Goal: Transaction & Acquisition: Obtain resource

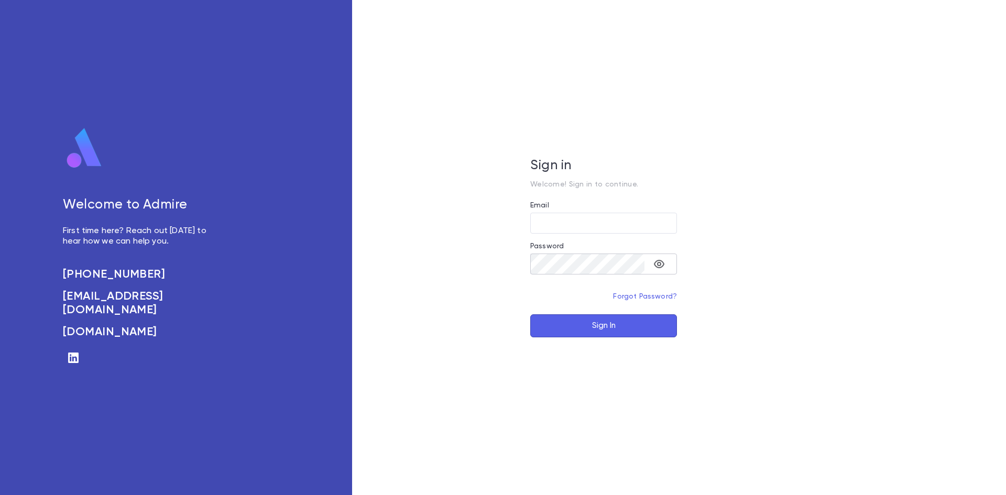
type input "**********"
click at [661, 262] on icon "toggle password visibility" at bounding box center [659, 264] width 13 height 13
click at [602, 326] on button "Sign In" at bounding box center [603, 325] width 147 height 23
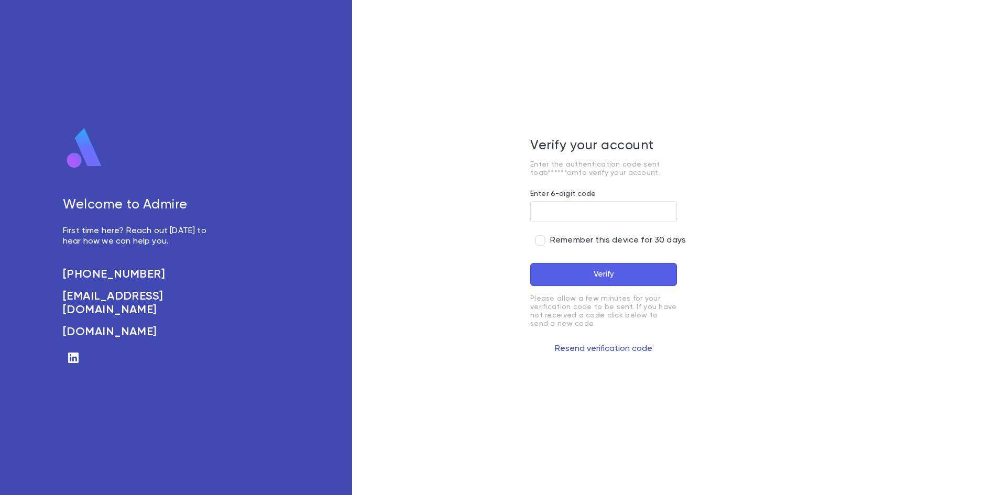
click at [583, 349] on button "Resend verification code" at bounding box center [603, 348] width 147 height 17
click at [604, 208] on input "Enter 6-digit code" at bounding box center [603, 211] width 147 height 20
paste input "******"
type input "******"
click at [608, 277] on button "Verify" at bounding box center [603, 274] width 147 height 23
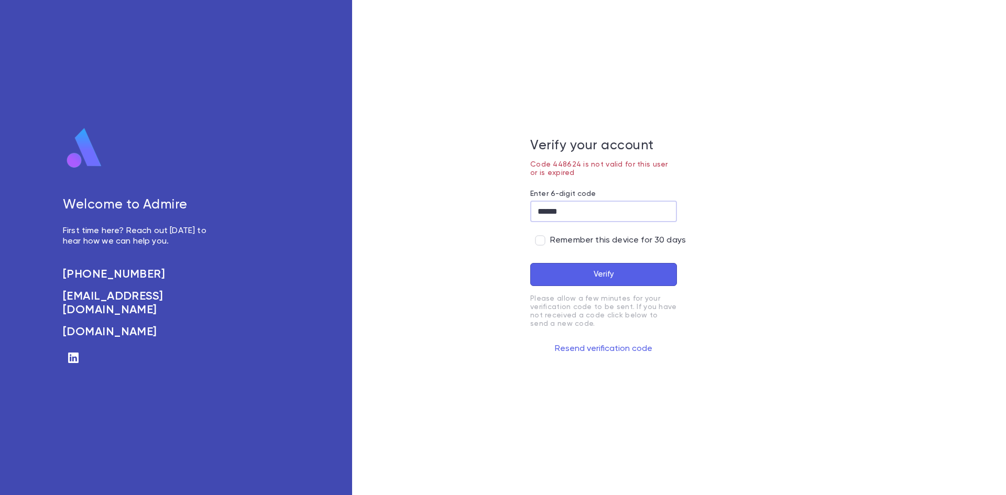
drag, startPoint x: 590, startPoint y: 210, endPoint x: 500, endPoint y: 213, distance: 90.7
click at [500, 213] on div "Verify your account Code 448624 is not valid for this user or is expired Enter …" at bounding box center [603, 247] width 503 height 495
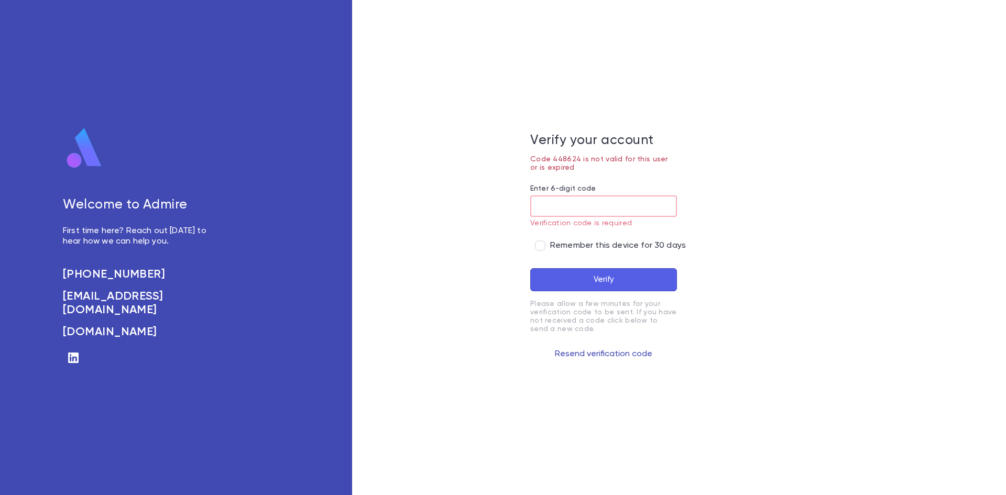
click at [592, 356] on button "Resend verification code" at bounding box center [603, 354] width 147 height 17
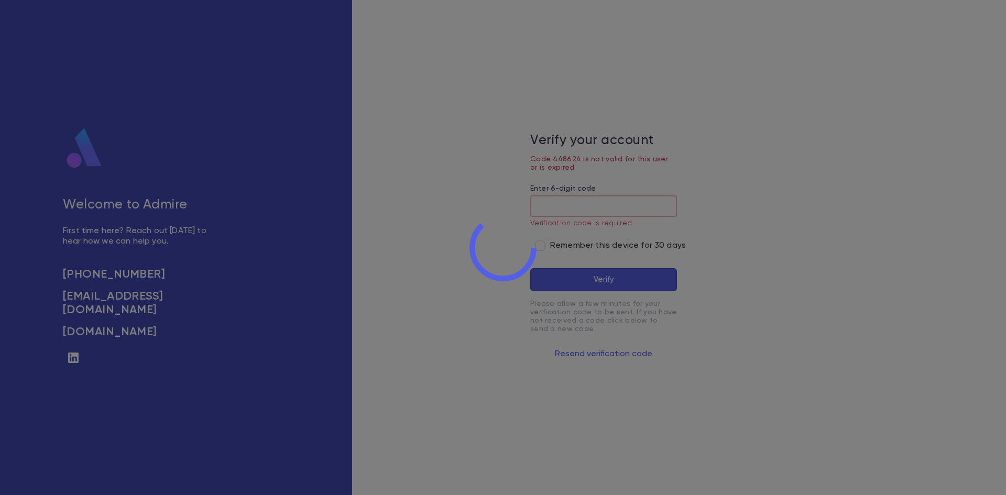
click at [646, 205] on div at bounding box center [503, 247] width 1006 height 495
click at [465, 215] on div at bounding box center [503, 247] width 1006 height 495
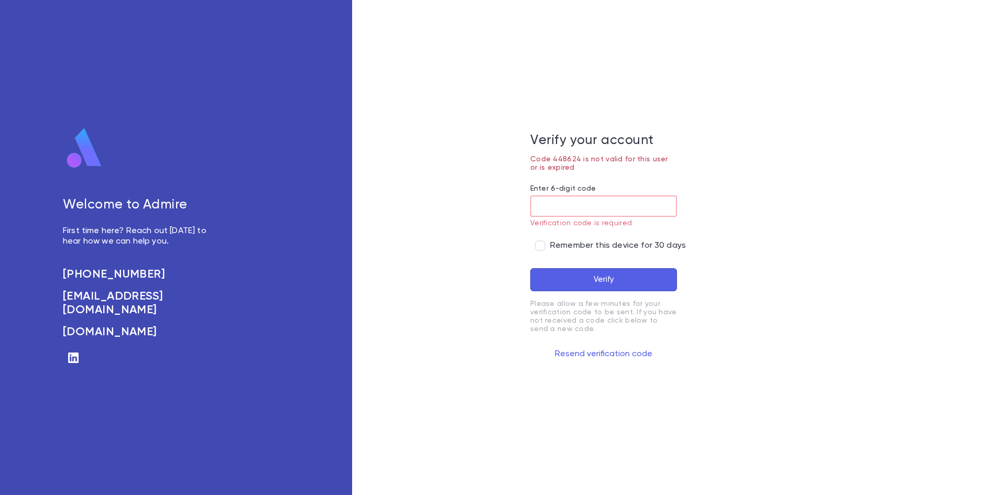
click at [553, 205] on input "Enter 6-digit code" at bounding box center [603, 206] width 147 height 20
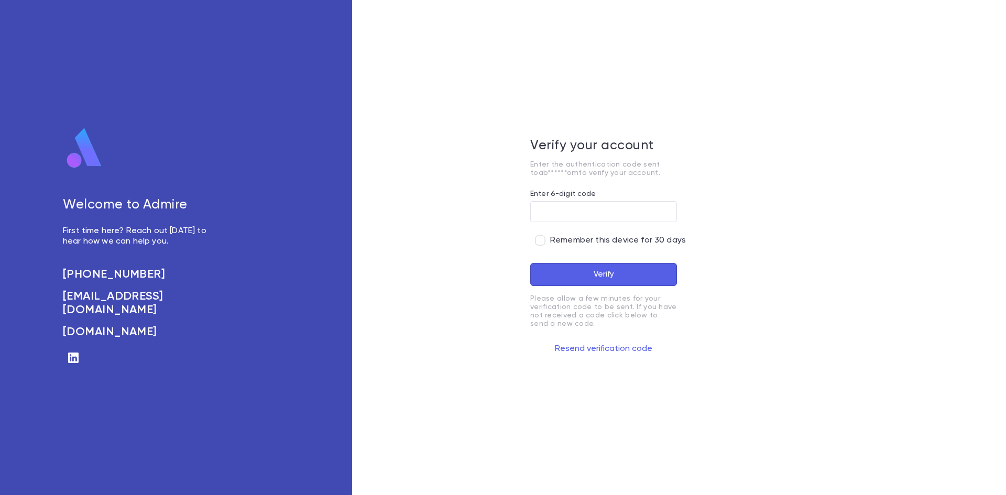
click at [484, 96] on div "Verify your account Enter the authentication code sent to ab******om to verify …" at bounding box center [603, 247] width 503 height 495
click at [453, 112] on div "Verify your account Enter the authentication code sent to ab******om to verify …" at bounding box center [603, 247] width 503 height 495
click at [429, 235] on div "Verify your account Enter the authentication code sent to ab******om to verify …" at bounding box center [603, 247] width 503 height 495
click at [544, 209] on input "Enter 6-digit code" at bounding box center [603, 211] width 147 height 20
click at [612, 350] on button "Resend verification code" at bounding box center [603, 348] width 147 height 17
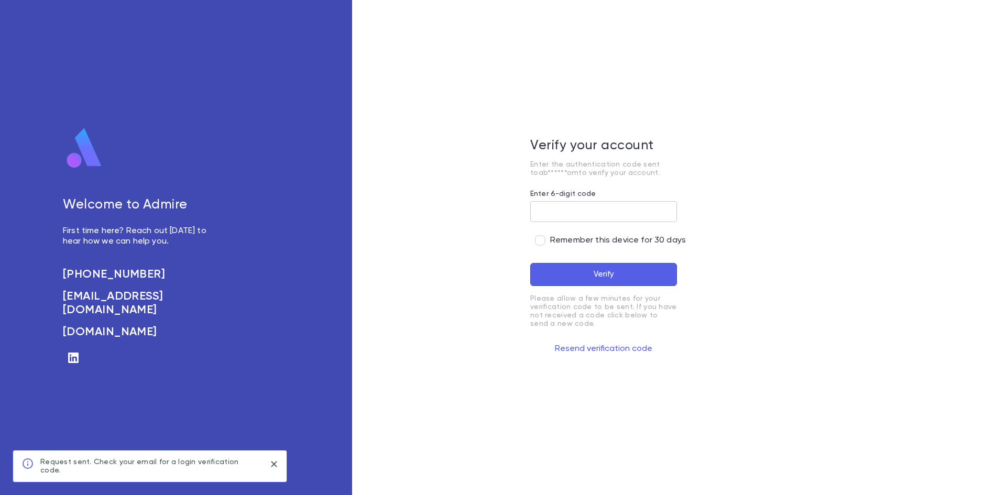
click at [552, 208] on input "Enter 6-digit code" at bounding box center [603, 211] width 147 height 20
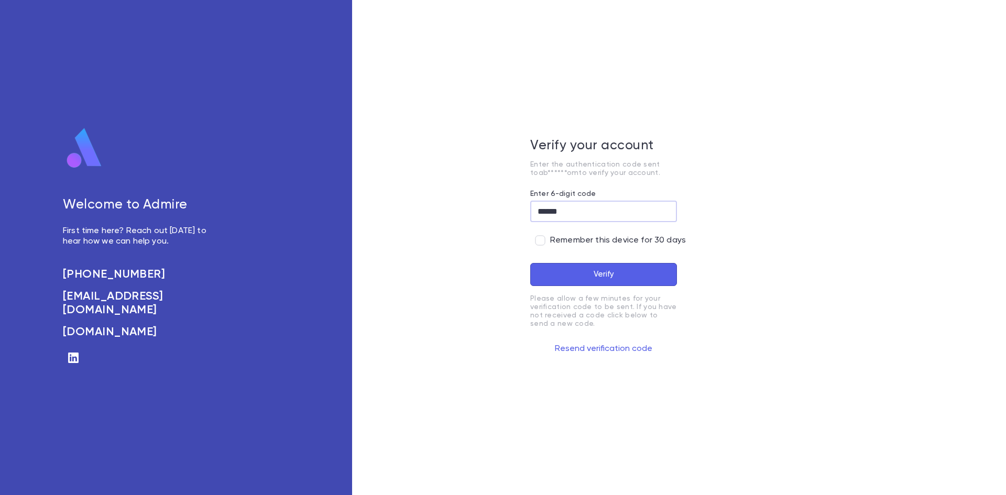
type input "******"
click at [530, 263] on button "Verify" at bounding box center [603, 274] width 147 height 23
click at [782, 190] on div "Verify your account Code 749867 is not valid for this user or is expired Enter …" at bounding box center [603, 247] width 503 height 495
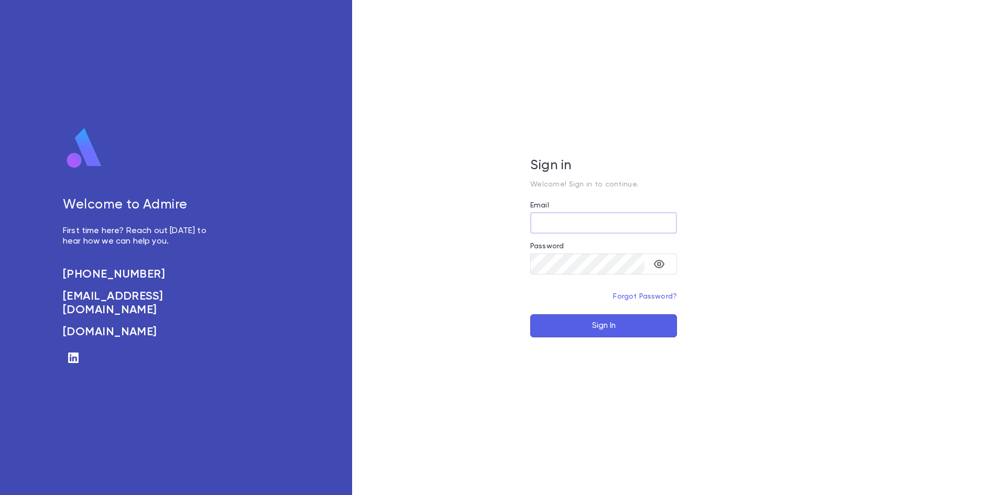
type input "**********"
click at [601, 327] on button "Sign In" at bounding box center [603, 325] width 147 height 23
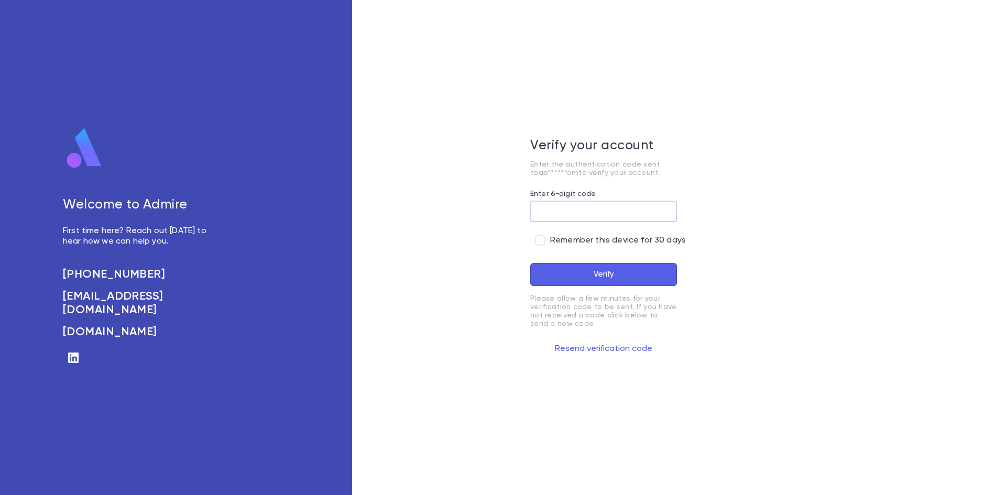
click at [538, 213] on input "Enter 6-digit code" at bounding box center [603, 211] width 147 height 20
type input "******"
click at [601, 270] on button "Verify" at bounding box center [603, 274] width 147 height 23
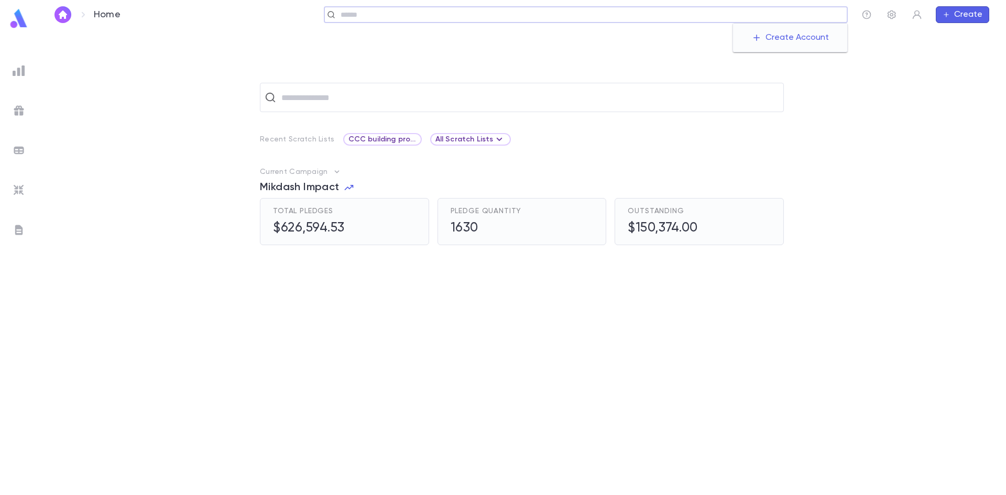
click at [806, 11] on input "text" at bounding box center [589, 15] width 505 height 10
click at [923, 96] on div "​" at bounding box center [521, 97] width 934 height 29
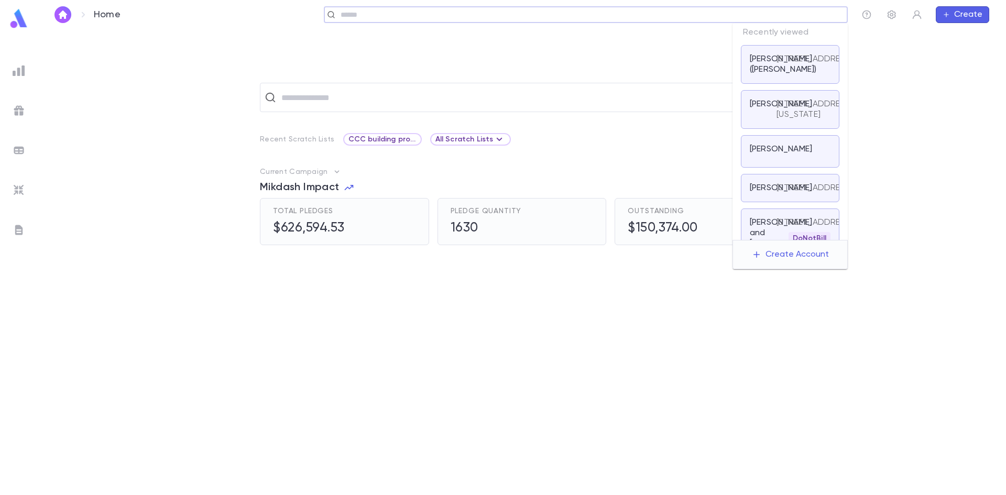
click at [755, 13] on input "text" at bounding box center [589, 15] width 505 height 10
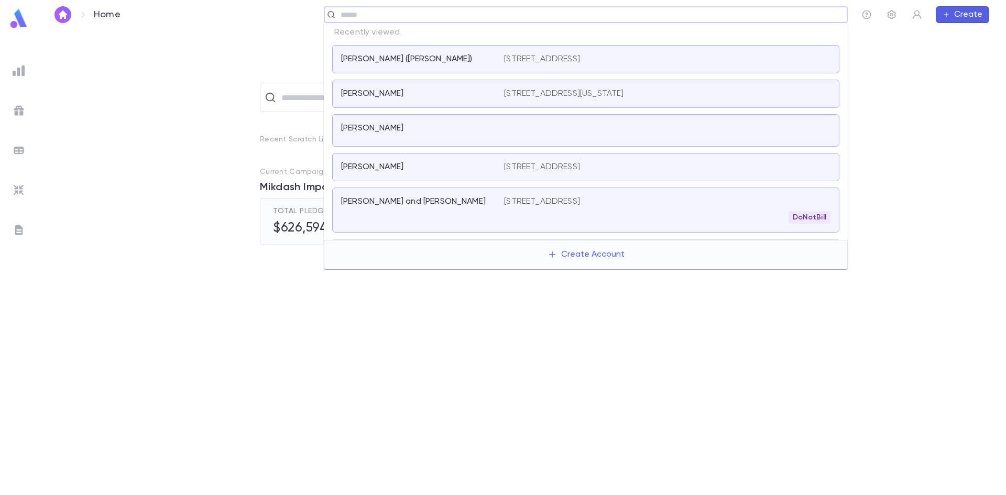
click at [386, 202] on p "Shama, Leon and Stacy" at bounding box center [413, 201] width 145 height 10
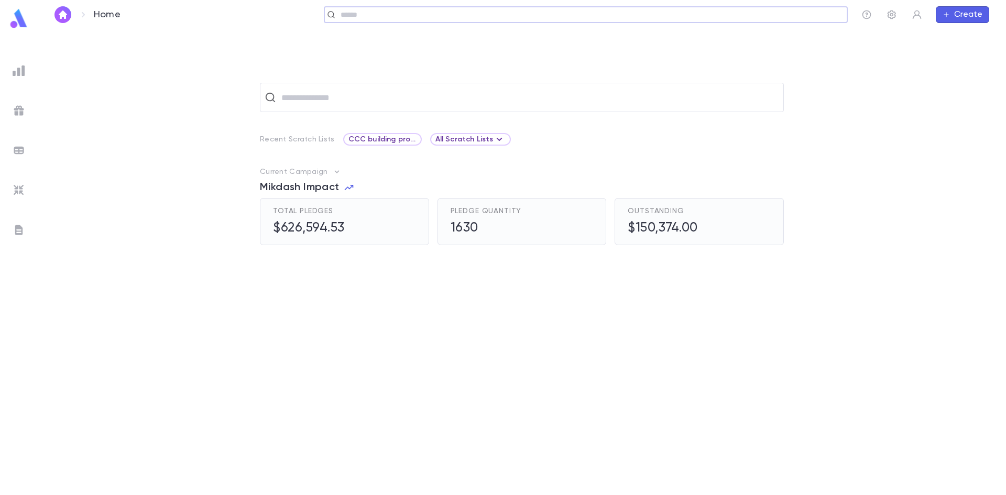
click at [14, 69] on img at bounding box center [19, 70] width 13 height 13
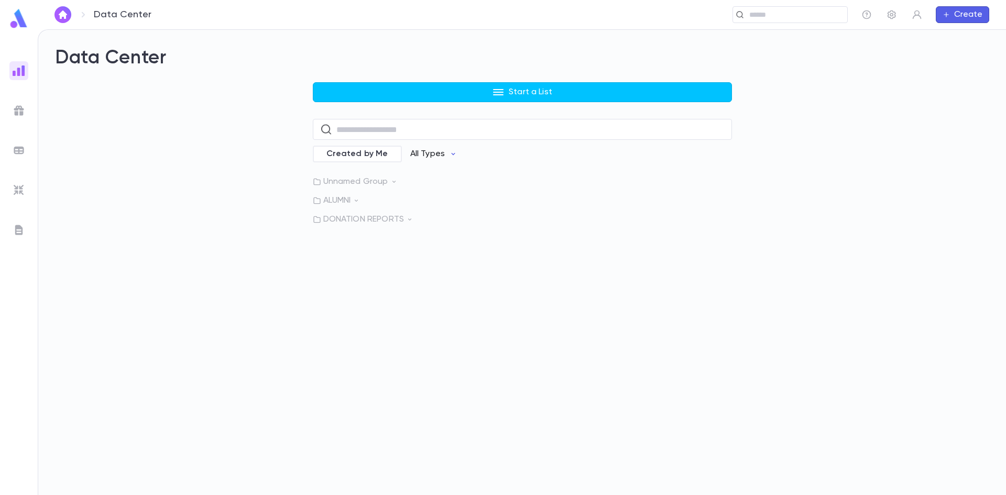
click at [435, 152] on p "All Types" at bounding box center [427, 154] width 35 height 10
click at [424, 280] on li "Lapsed Donors" at bounding box center [439, 276] width 76 height 17
click at [521, 155] on div "Created by Me Lapsed Donors" at bounding box center [522, 154] width 419 height 20
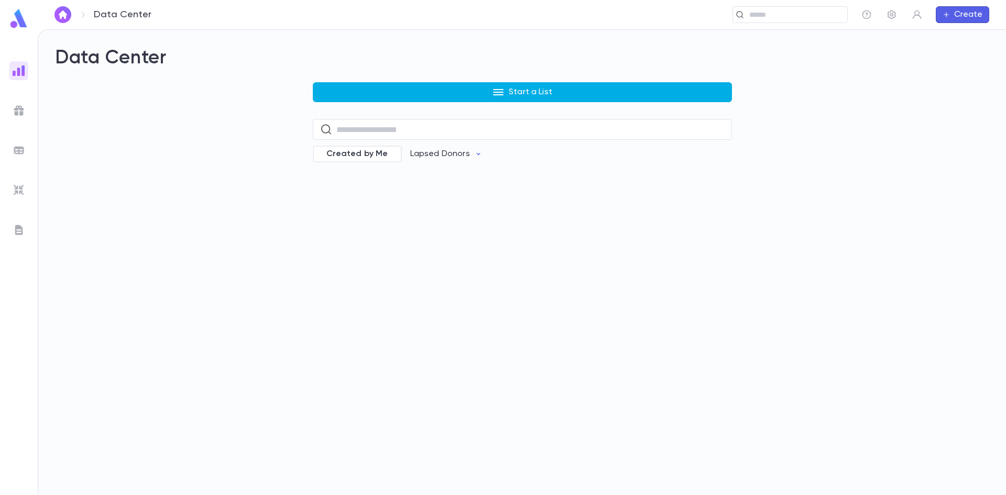
click at [506, 86] on button "Start a List" at bounding box center [522, 92] width 419 height 20
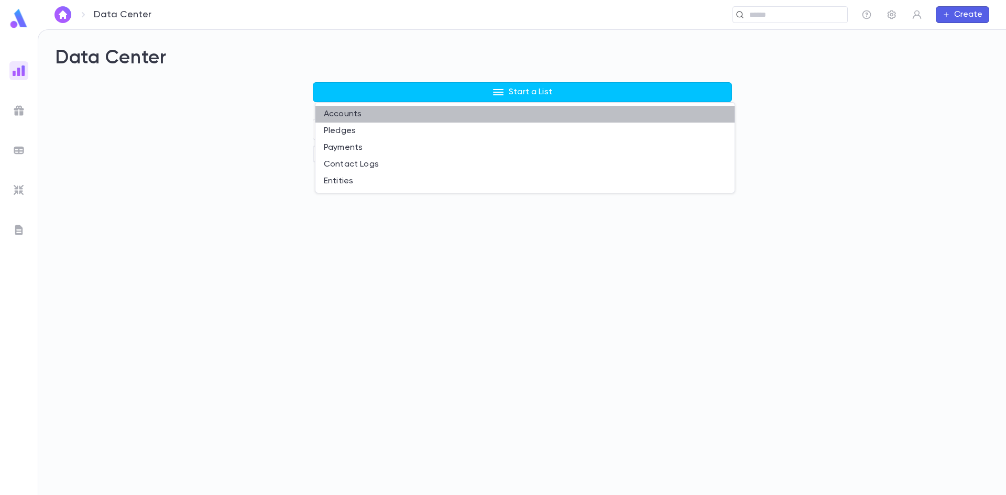
click at [343, 113] on li "Accounts" at bounding box center [524, 114] width 419 height 17
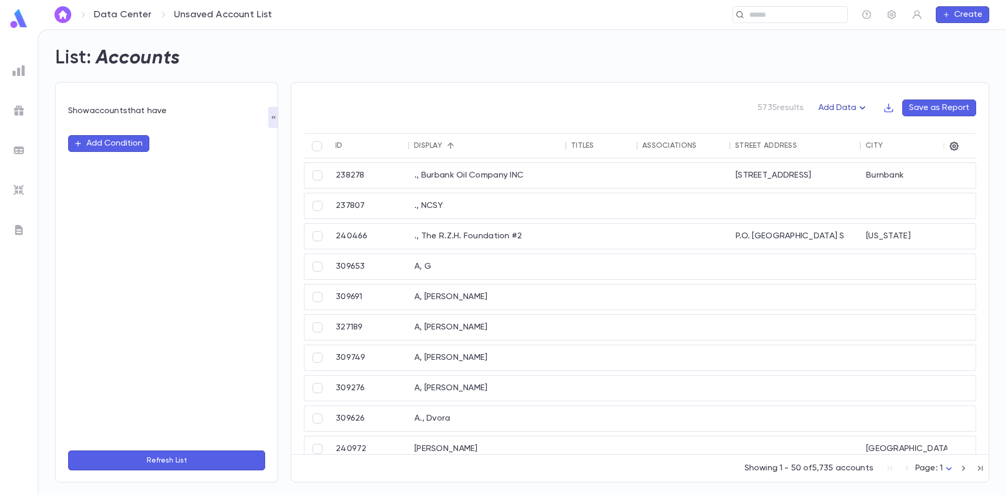
click at [849, 106] on button "Add Data" at bounding box center [843, 108] width 63 height 17
click at [850, 126] on li "Lapsed Donors" at bounding box center [854, 128] width 76 height 17
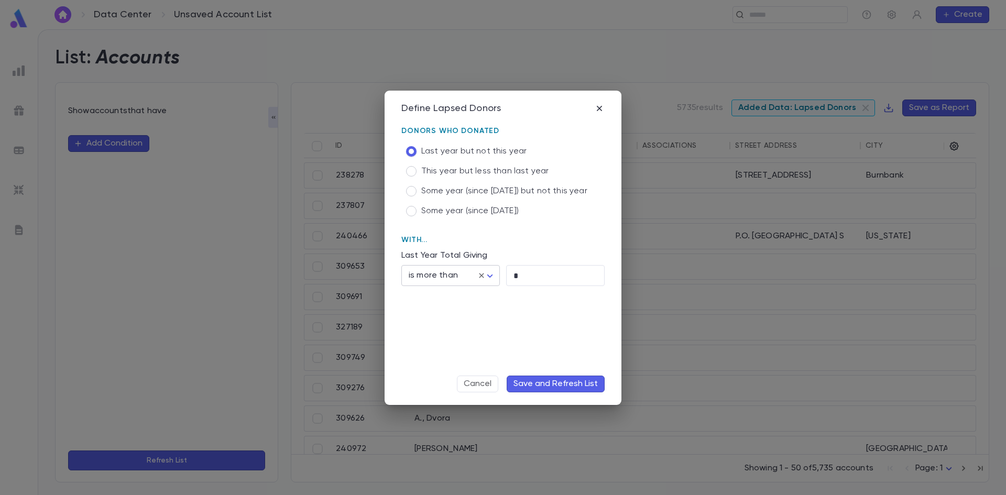
click at [459, 274] on body "Data Center Unsaved Account List ​ Create List: Accounts Show accounts that hav…" at bounding box center [503, 262] width 1006 height 466
click at [446, 296] on span "is more than" at bounding box center [452, 298] width 81 height 10
click at [533, 275] on input "*" at bounding box center [555, 276] width 98 height 20
type input "*****"
click at [536, 381] on button "Save and Refresh List" at bounding box center [555, 384] width 98 height 17
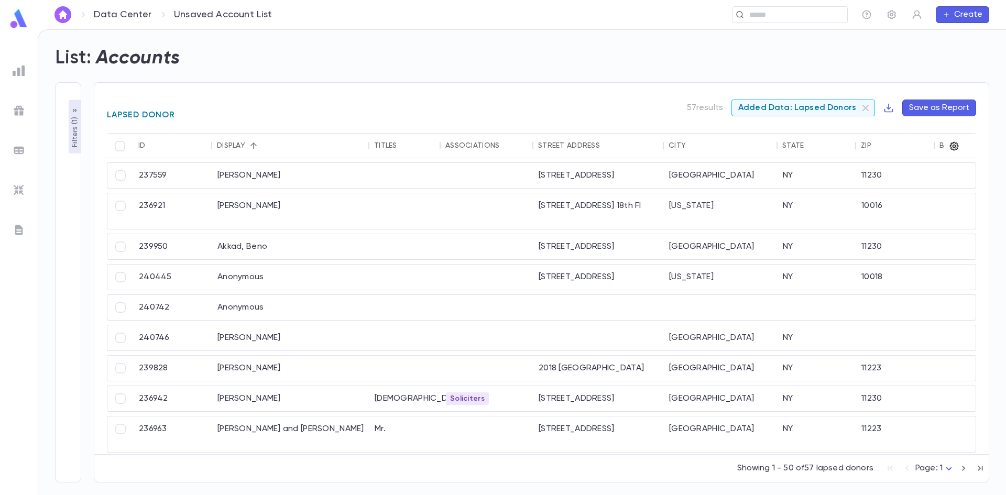
click at [954, 145] on icon "button" at bounding box center [954, 146] width 9 height 9
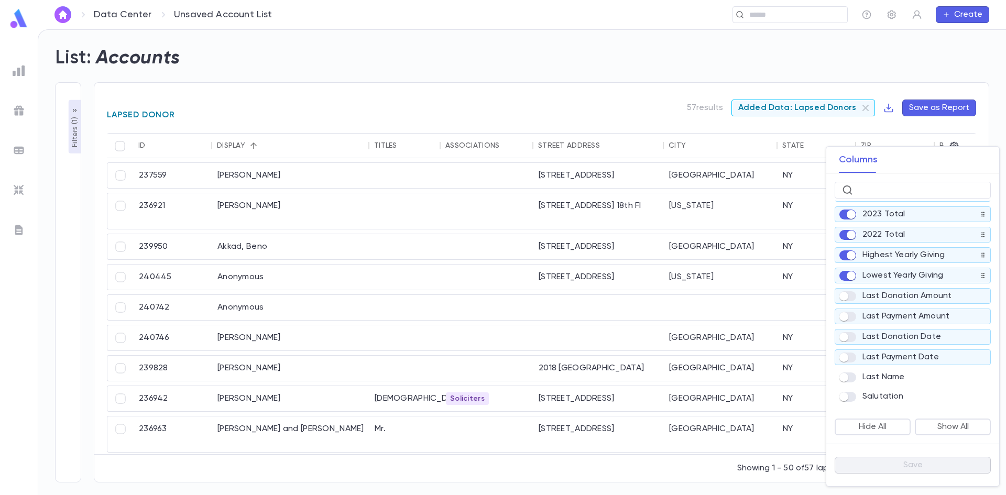
scroll to position [262, 0]
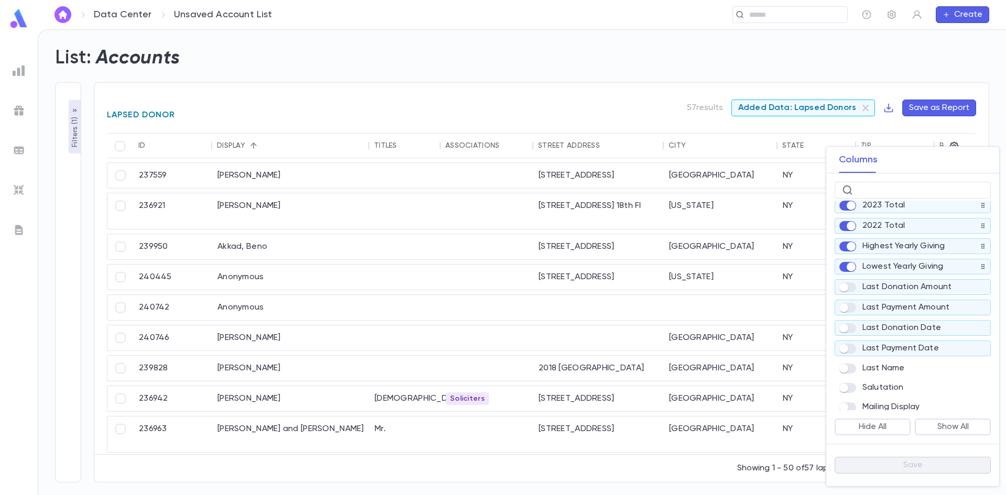
click at [870, 292] on p "Last Donation Amount" at bounding box center [906, 287] width 89 height 10
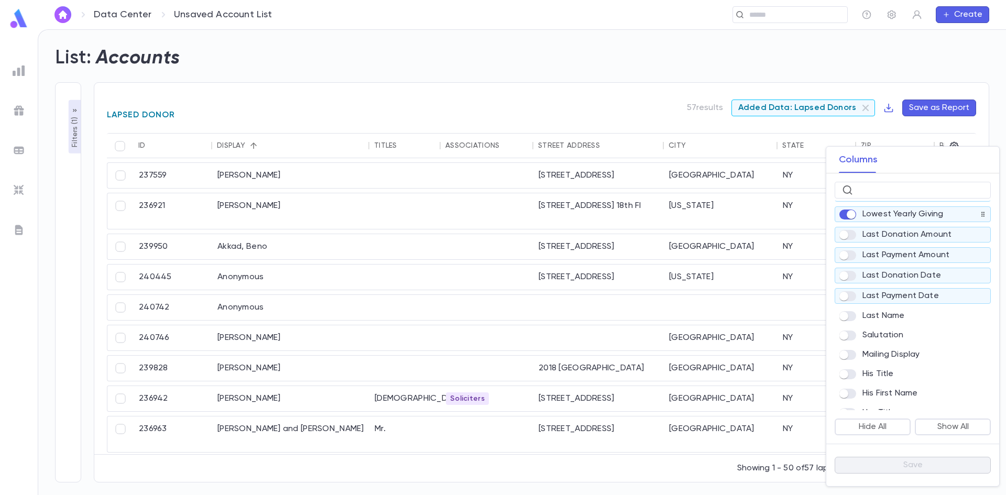
scroll to position [0, 0]
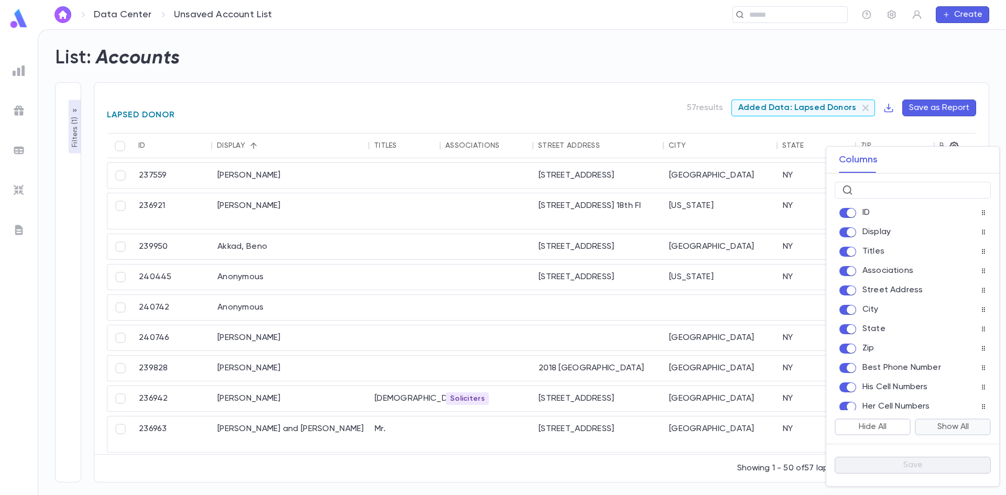
click at [952, 427] on button "Show All" at bounding box center [952, 426] width 76 height 17
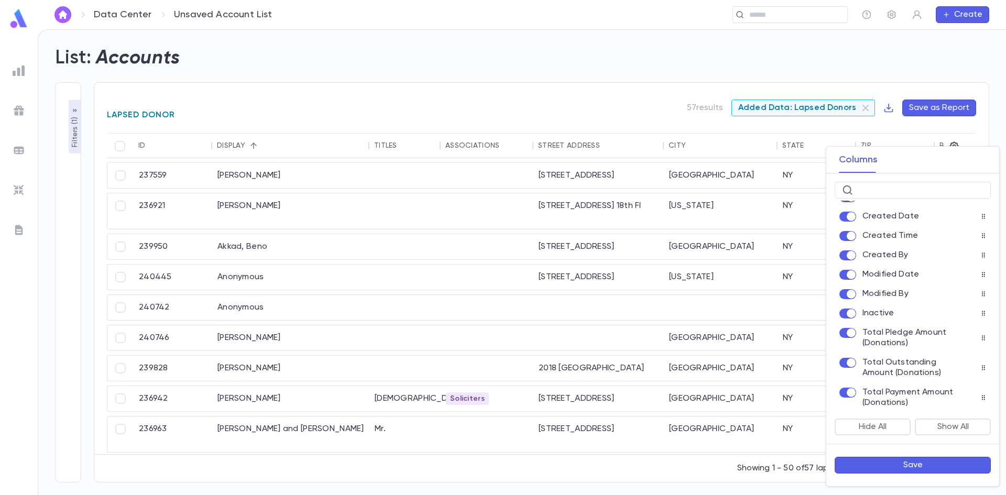
scroll to position [715, 0]
click at [892, 463] on button "Save" at bounding box center [912, 465] width 156 height 17
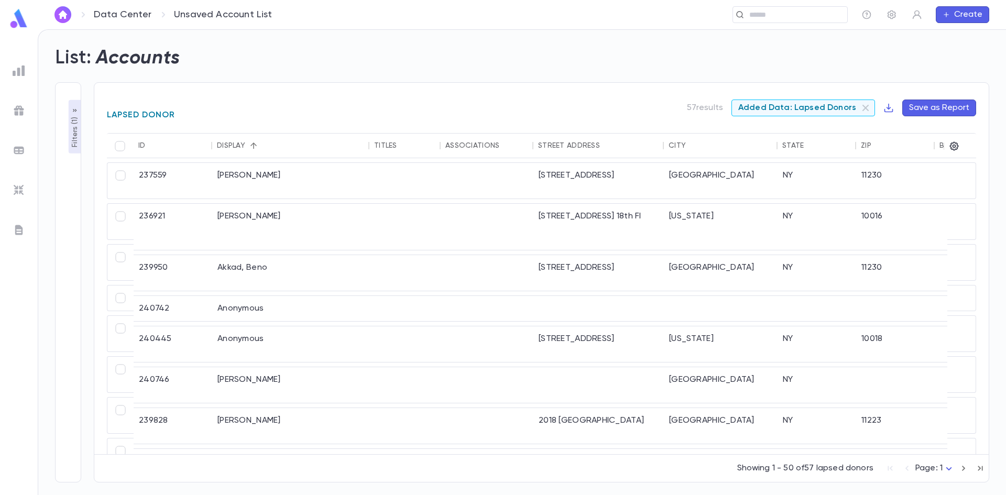
drag, startPoint x: 886, startPoint y: 104, endPoint x: 924, endPoint y: 104, distance: 38.8
click at [924, 104] on div "Added Data: Lapsed Donors Save as Report" at bounding box center [853, 108] width 245 height 17
click at [924, 104] on button "Save as Report" at bounding box center [939, 108] width 74 height 17
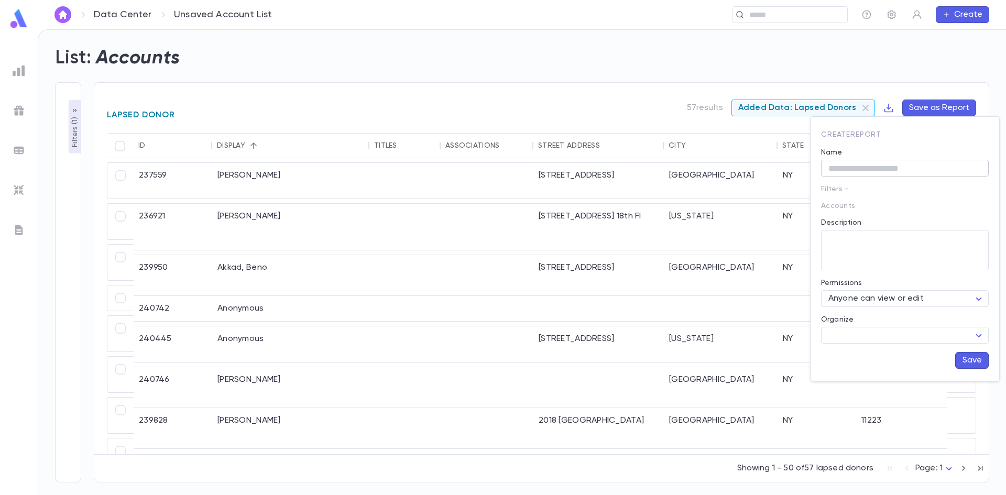
click at [853, 167] on input "Name" at bounding box center [905, 168] width 168 height 16
type input "**********"
click at [970, 354] on button "Save" at bounding box center [972, 360] width 34 height 17
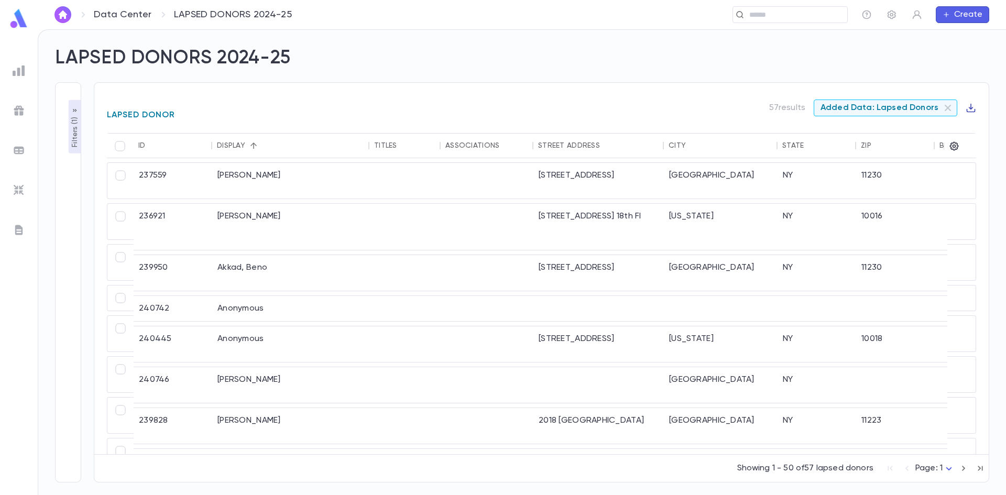
click at [969, 105] on icon "button" at bounding box center [970, 108] width 10 height 10
click at [962, 130] on li "Download CSV" at bounding box center [960, 128] width 75 height 17
click at [495, 10] on div "​" at bounding box center [578, 14] width 537 height 17
drag, startPoint x: 346, startPoint y: 9, endPoint x: 296, endPoint y: 14, distance: 50.6
click at [345, 9] on div "​" at bounding box center [578, 14] width 537 height 17
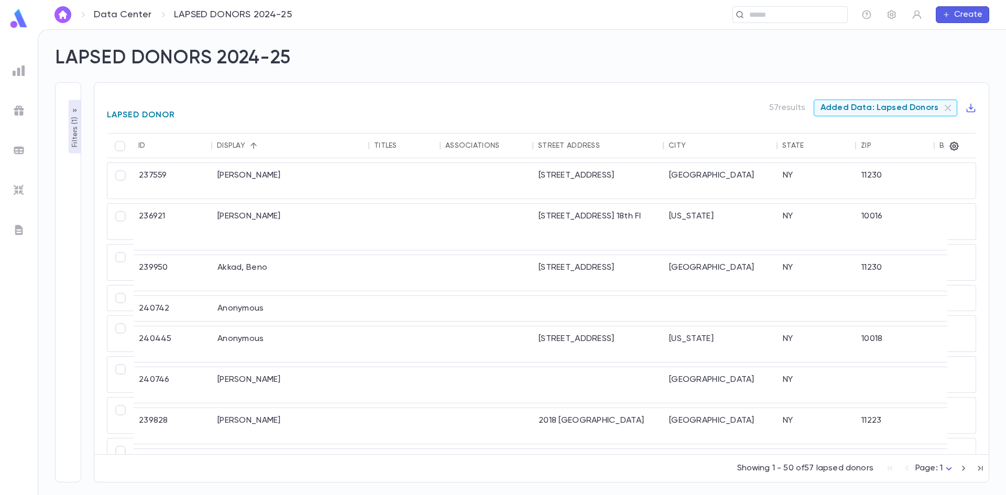
click at [17, 64] on img at bounding box center [19, 70] width 13 height 13
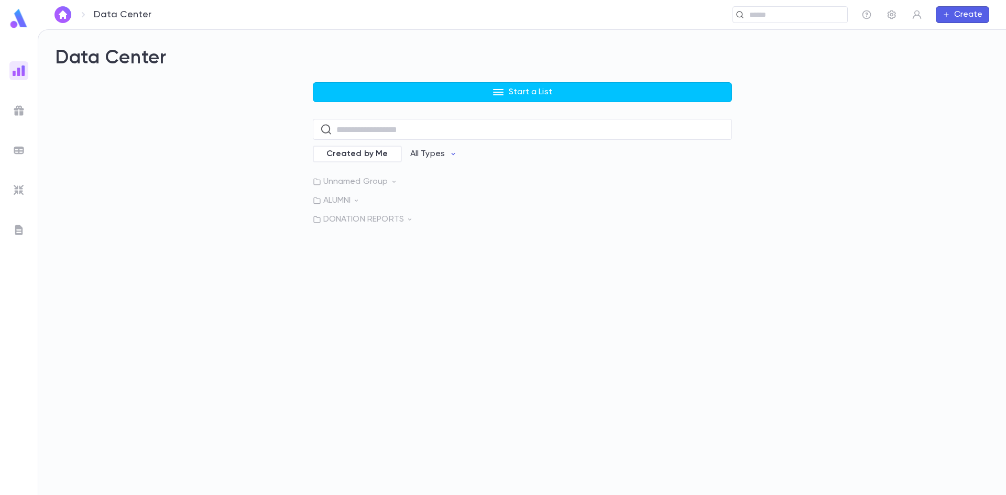
click at [341, 218] on p "DONATION REPORTS" at bounding box center [522, 219] width 419 height 10
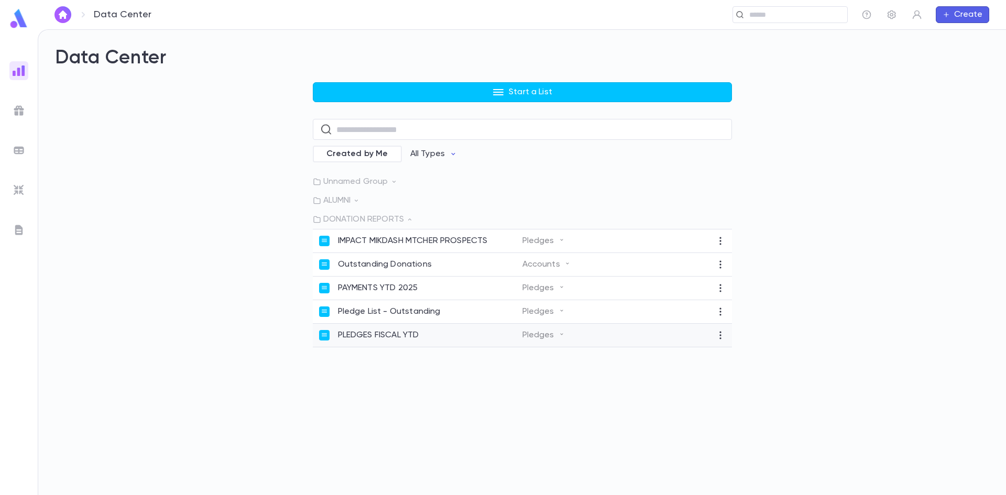
click at [384, 336] on p "PLEDGES FISCAL YTD" at bounding box center [378, 335] width 81 height 10
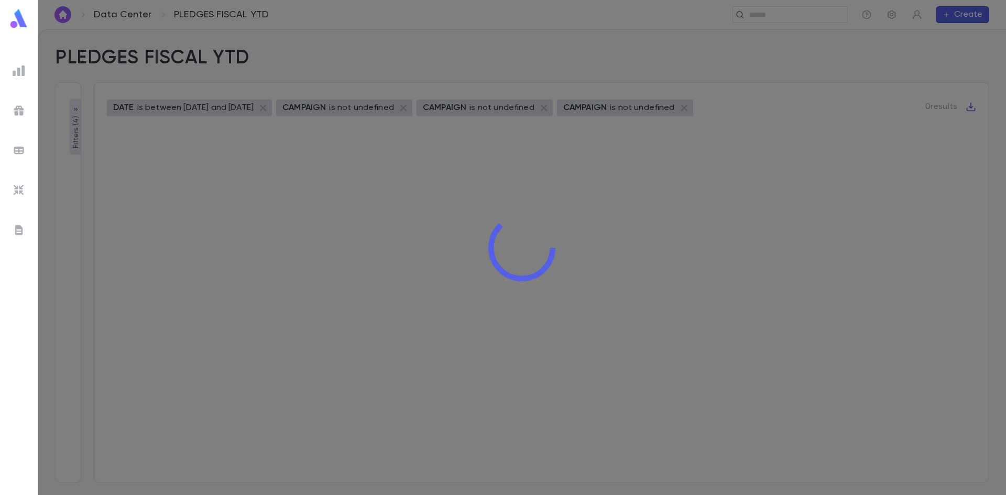
type input "**********"
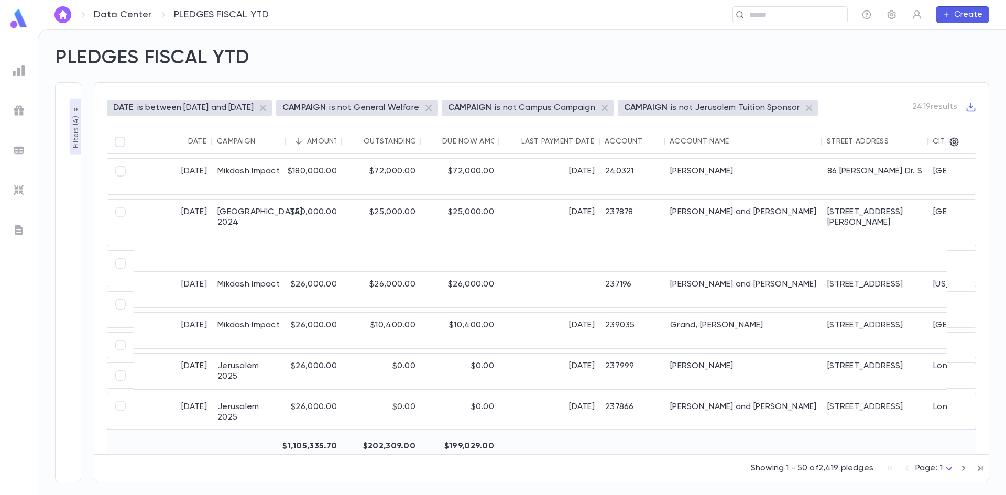
click at [71, 120] on p "Filters ( 4 )" at bounding box center [76, 131] width 10 height 35
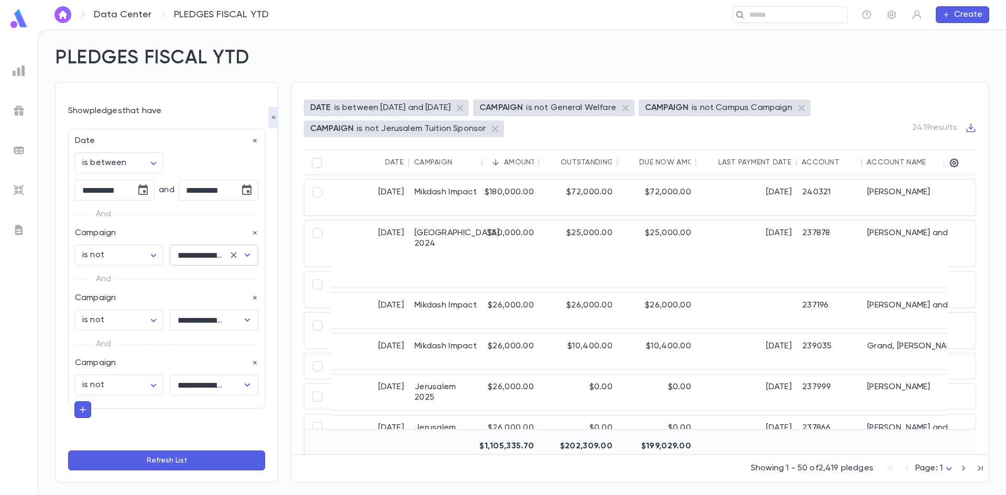
click at [241, 257] on icon "Open" at bounding box center [247, 255] width 13 height 13
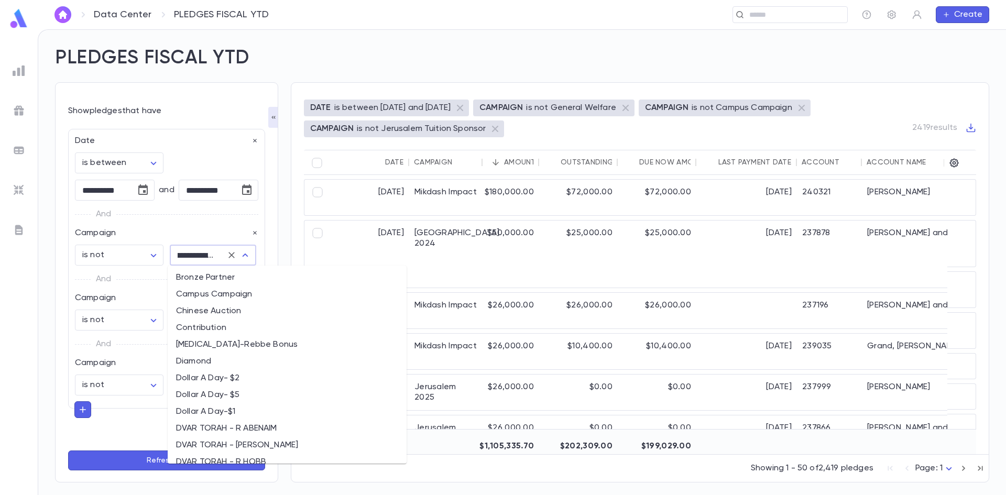
scroll to position [535, 0]
click at [209, 346] on li "Campus Campaign" at bounding box center [287, 346] width 239 height 17
type input "**********"
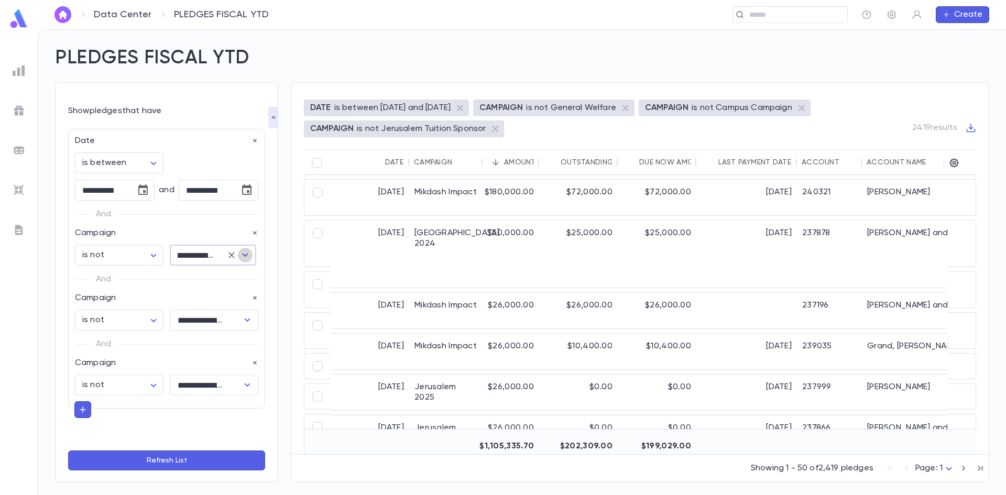
click at [241, 255] on icon "Open" at bounding box center [245, 255] width 13 height 13
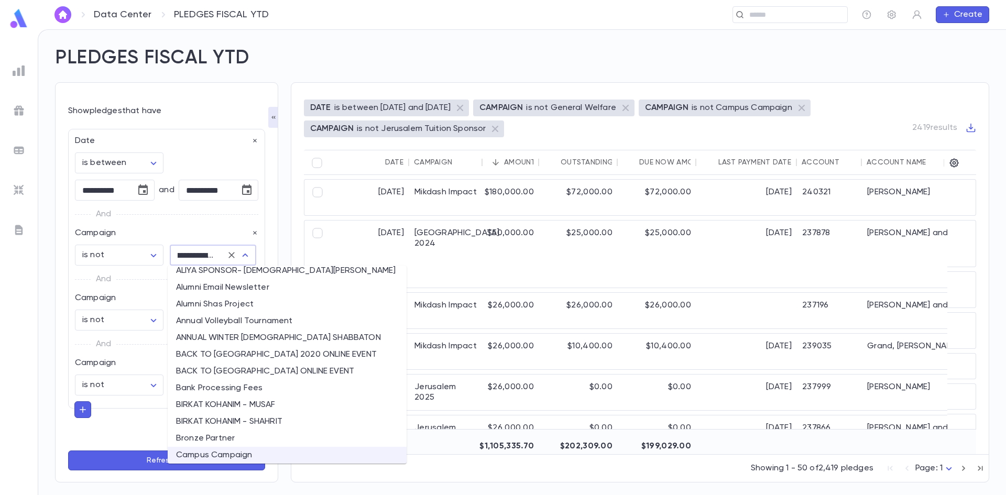
scroll to position [0, 0]
click at [38, 369] on div "**********" at bounding box center [521, 262] width 967 height 465
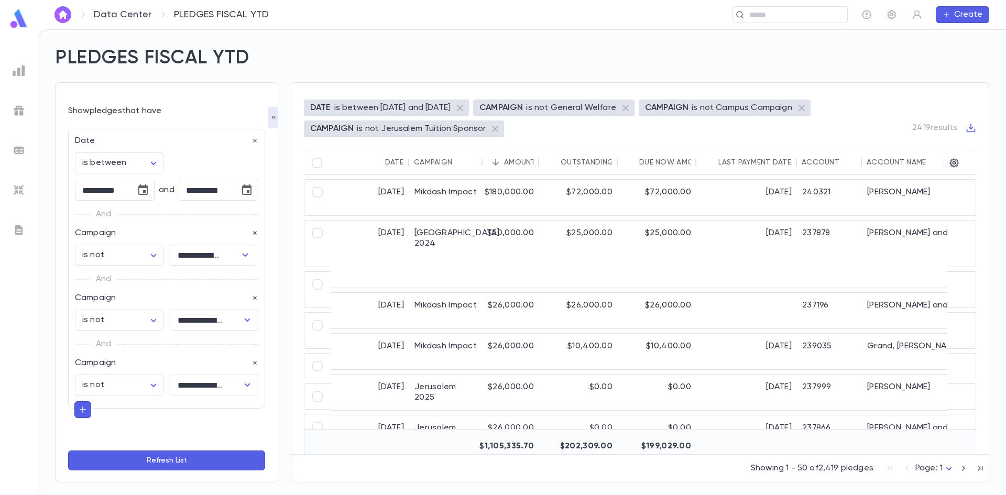
click at [18, 67] on img at bounding box center [19, 70] width 13 height 13
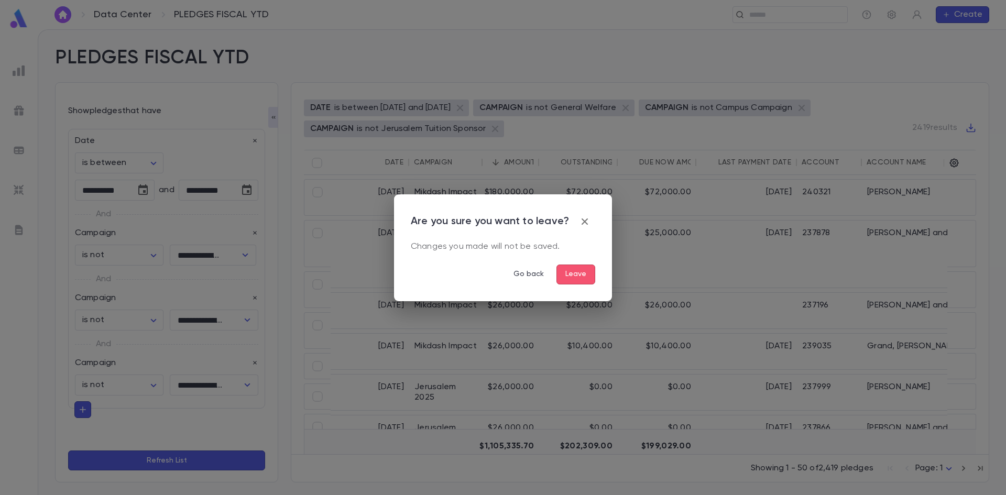
click at [578, 270] on button "Leave" at bounding box center [575, 274] width 39 height 20
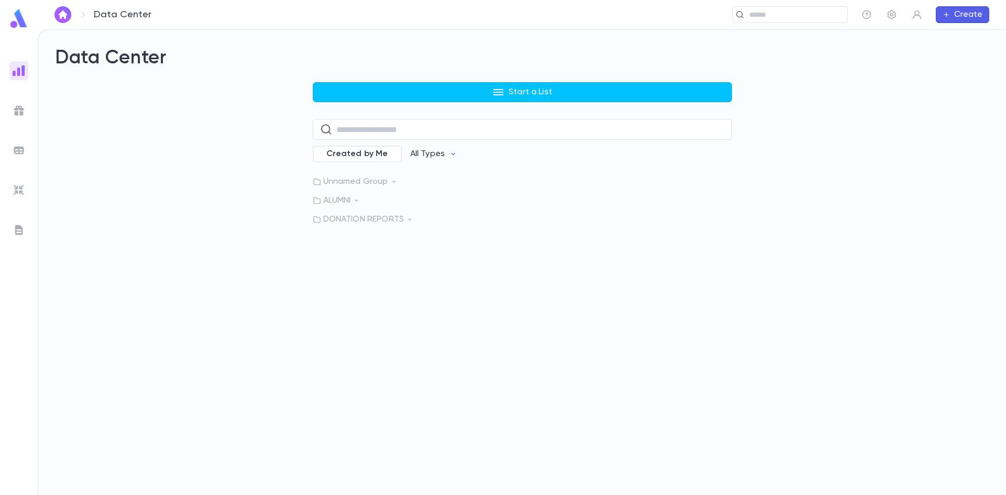
click at [14, 66] on img at bounding box center [19, 70] width 13 height 13
click at [363, 219] on p "DONATION REPORTS" at bounding box center [522, 219] width 419 height 10
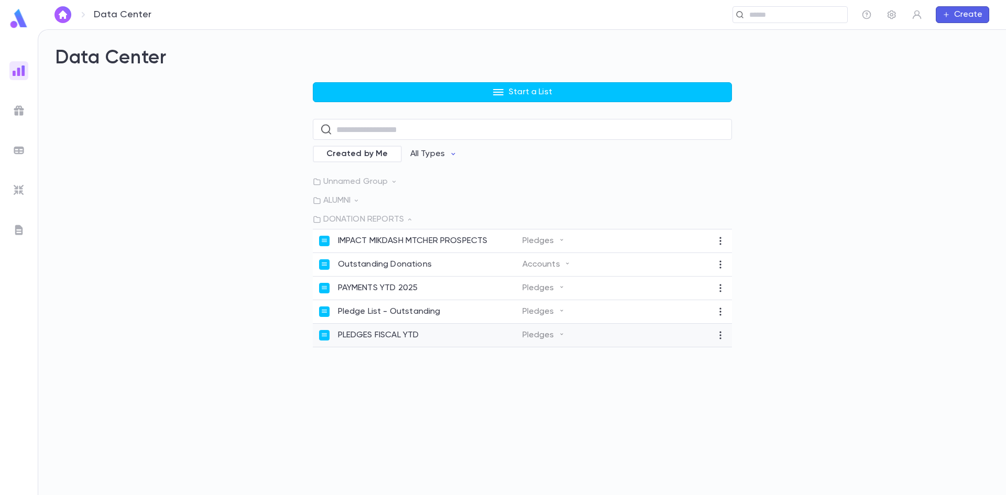
click at [379, 340] on p "PLEDGES FISCAL YTD" at bounding box center [378, 335] width 81 height 10
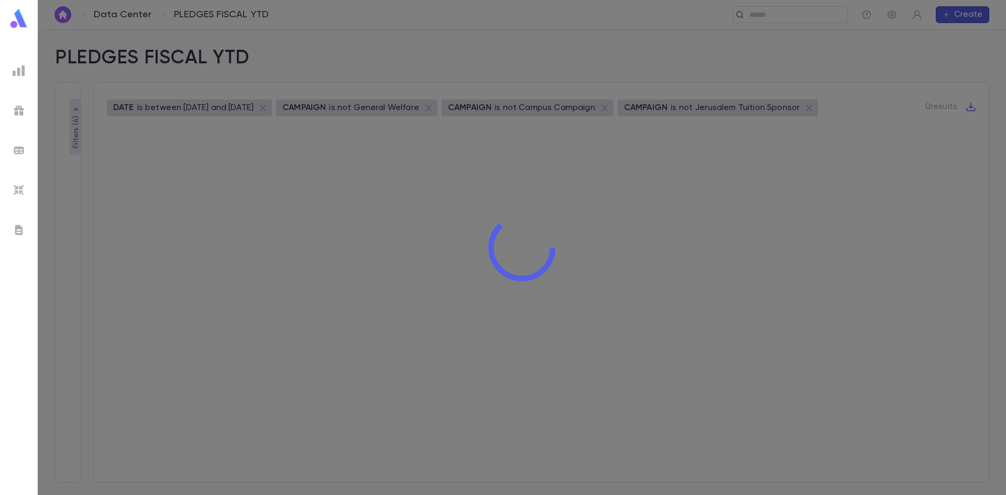
type input "**********"
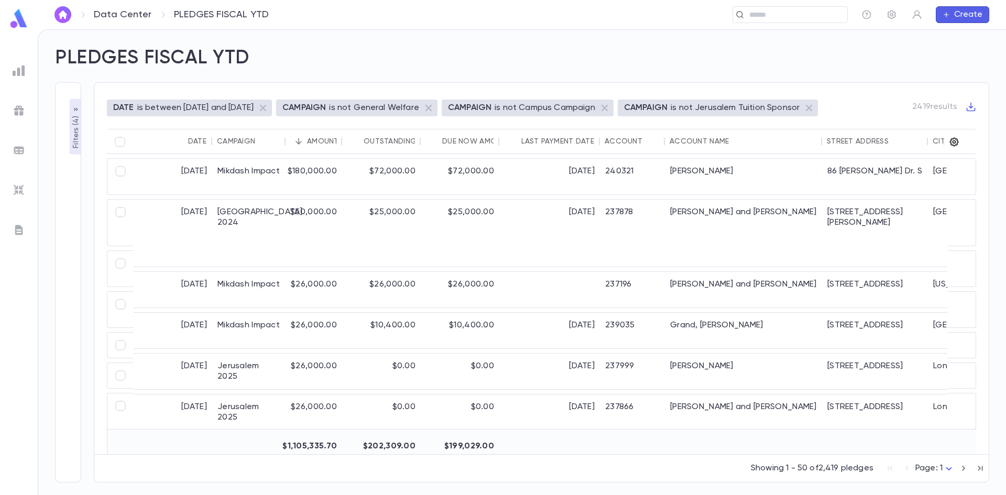
click at [953, 144] on icon "button" at bounding box center [954, 142] width 10 height 10
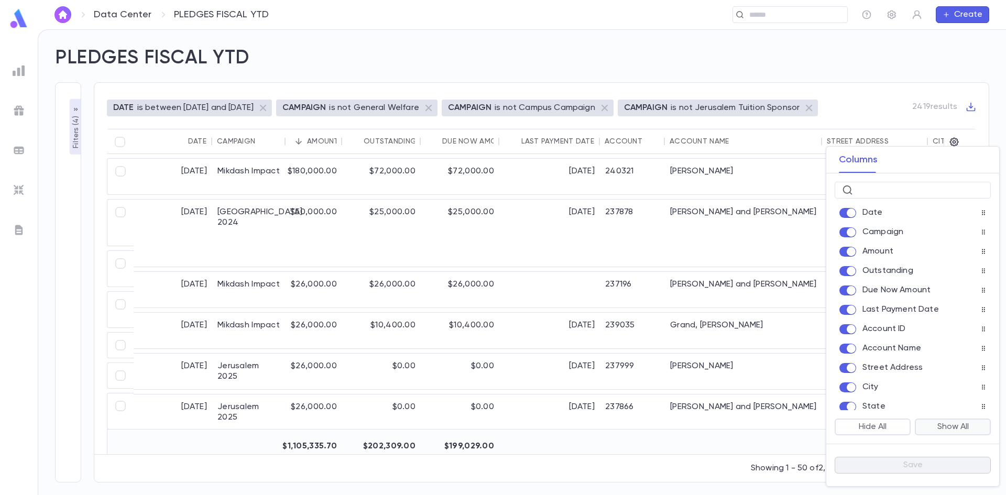
click at [944, 426] on button "Show All" at bounding box center [952, 426] width 76 height 17
click at [881, 462] on button "Save" at bounding box center [912, 465] width 156 height 17
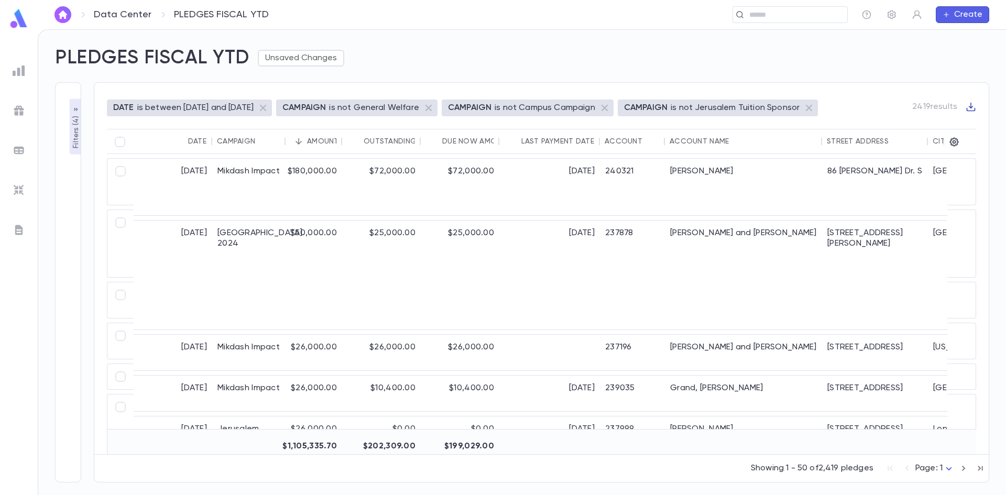
click at [972, 106] on icon "button" at bounding box center [970, 107] width 9 height 9
click at [268, 108] on div at bounding box center [503, 247] width 1006 height 495
click at [241, 104] on p "is between 9/1/2024 and 8/31/2025" at bounding box center [195, 108] width 116 height 10
click at [70, 123] on button "Filters ( 4 )" at bounding box center [76, 127] width 13 height 56
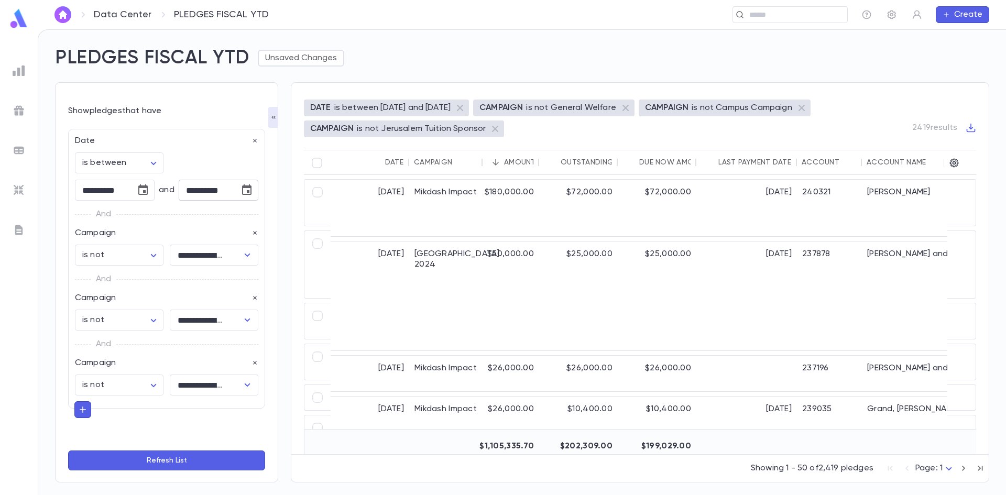
click at [240, 190] on icon "Choose date, selected date is Aug 31, 2025" at bounding box center [246, 190] width 13 height 13
click at [270, 216] on icon "Next month" at bounding box center [271, 217] width 13 height 13
click at [180, 340] on button "30" at bounding box center [181, 339] width 19 height 19
type input "**********"
click at [173, 461] on button "Refresh List" at bounding box center [166, 460] width 197 height 20
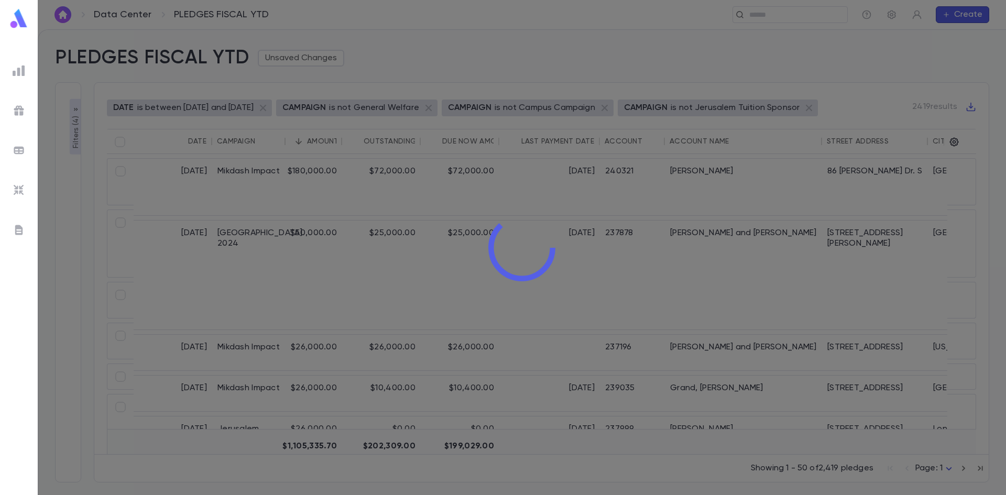
type input "**********"
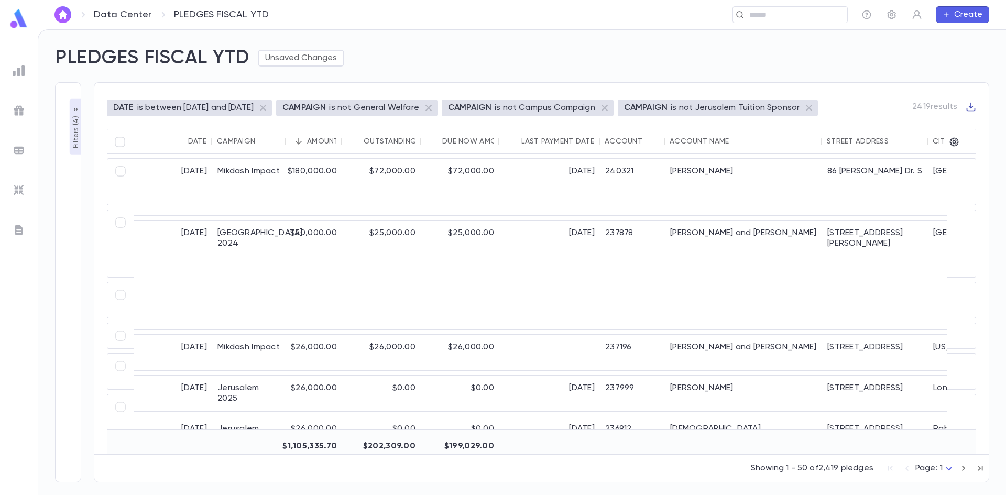
click at [969, 106] on icon "button" at bounding box center [970, 107] width 10 height 10
click at [950, 125] on li "Download CSV" at bounding box center [960, 124] width 75 height 17
click at [169, 104] on p "is between 9/1/2024 and 9/30/2025" at bounding box center [195, 108] width 116 height 10
click at [122, 107] on p "DATE" at bounding box center [123, 108] width 21 height 10
click at [73, 139] on p "Filters ( 4 )" at bounding box center [76, 131] width 10 height 35
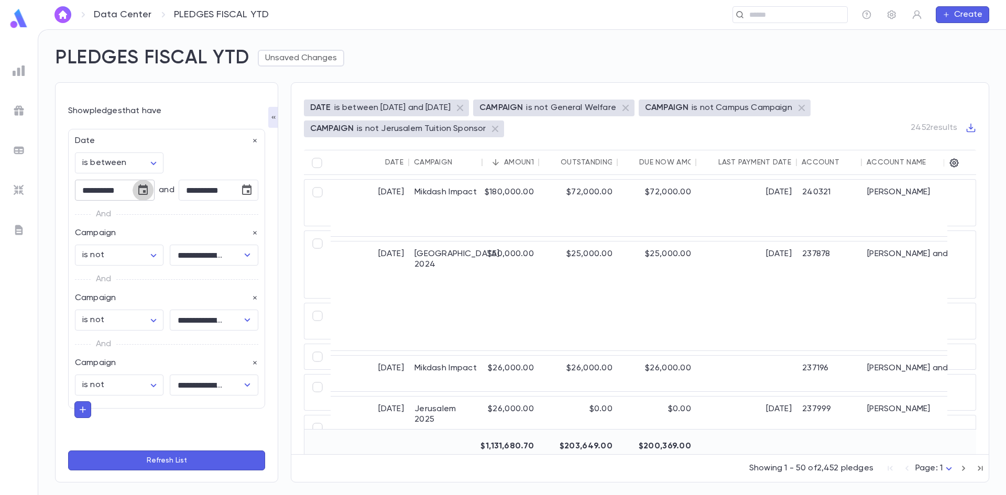
click at [141, 190] on icon "Choose date, selected date is Sep 1, 2024" at bounding box center [143, 190] width 13 height 13
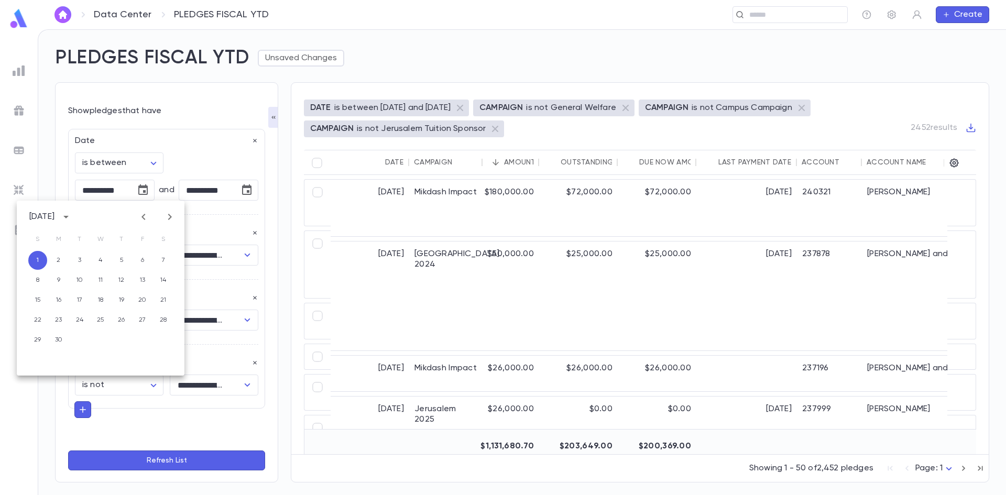
click at [54, 214] on div "September 2024" at bounding box center [41, 217] width 25 height 10
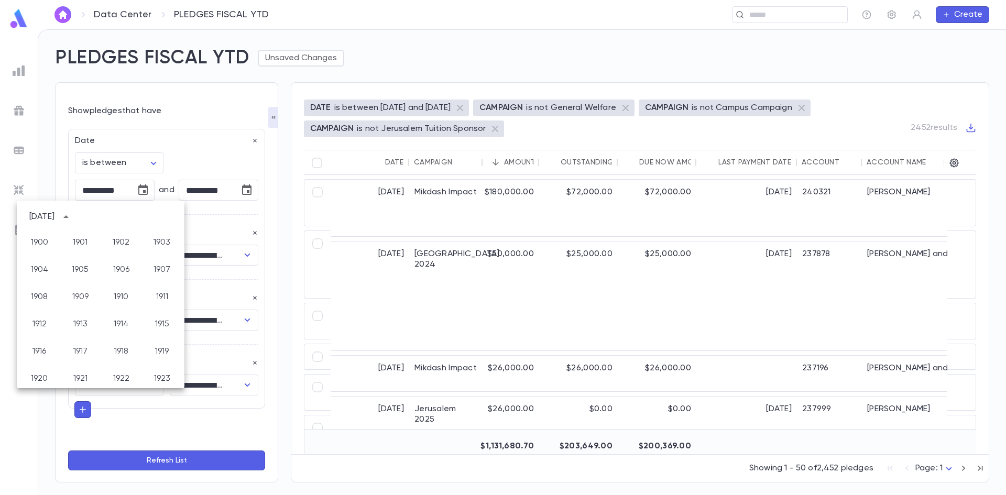
scroll to position [778, 0]
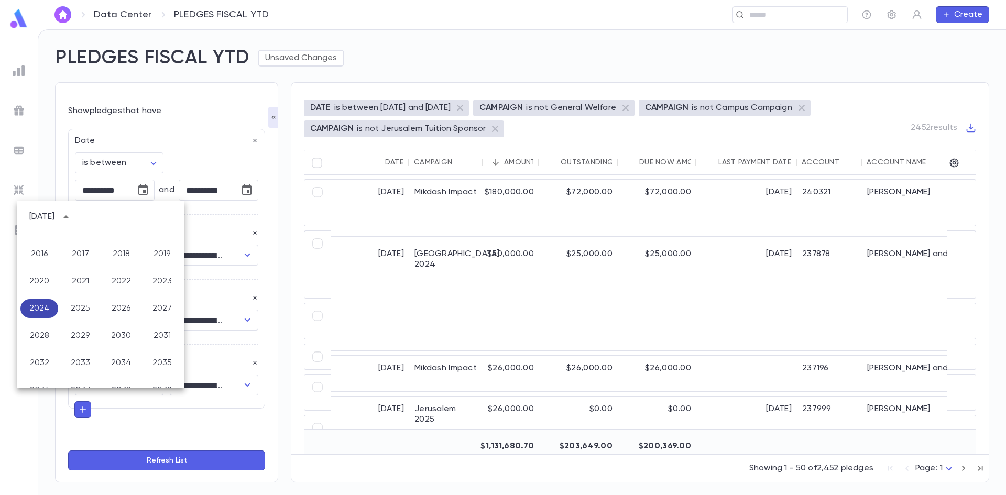
click at [32, 307] on button "2024" at bounding box center [39, 308] width 38 height 19
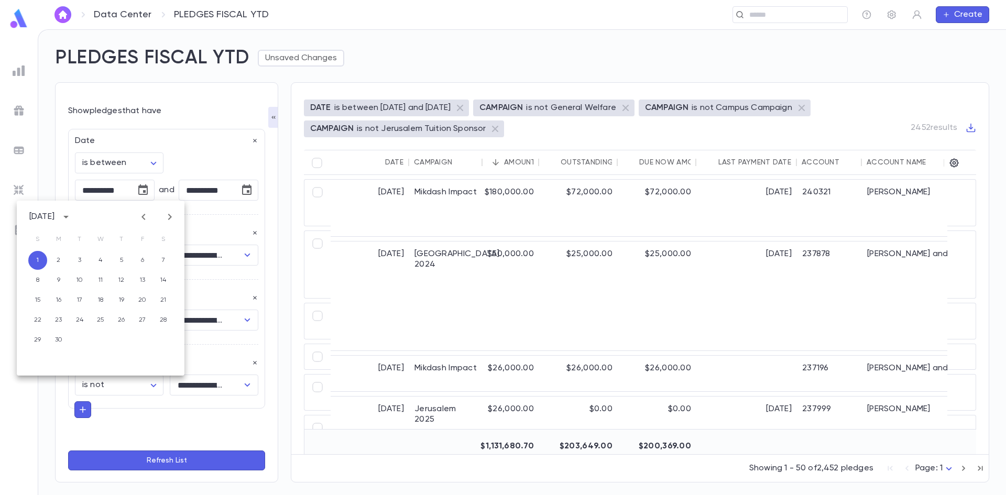
click at [141, 215] on icon "Previous month" at bounding box center [143, 217] width 13 height 13
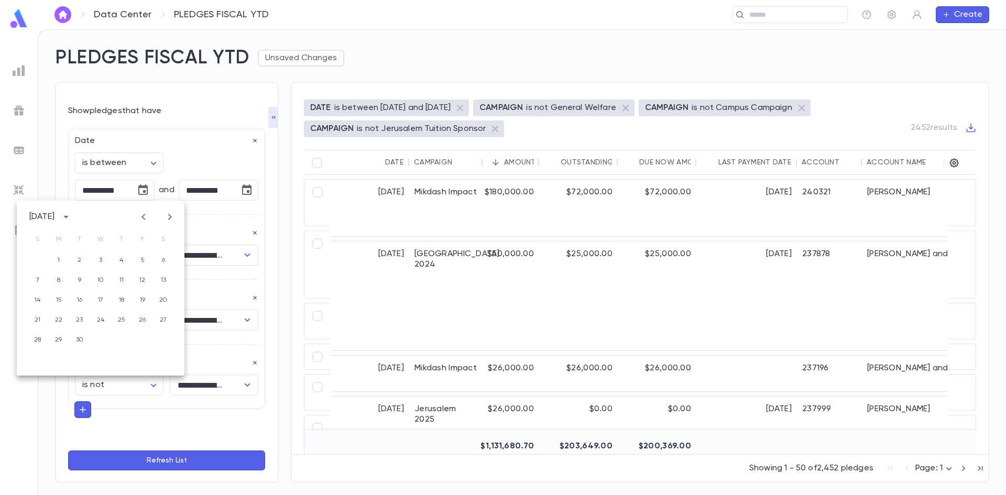
click at [141, 215] on icon "Previous month" at bounding box center [143, 217] width 13 height 13
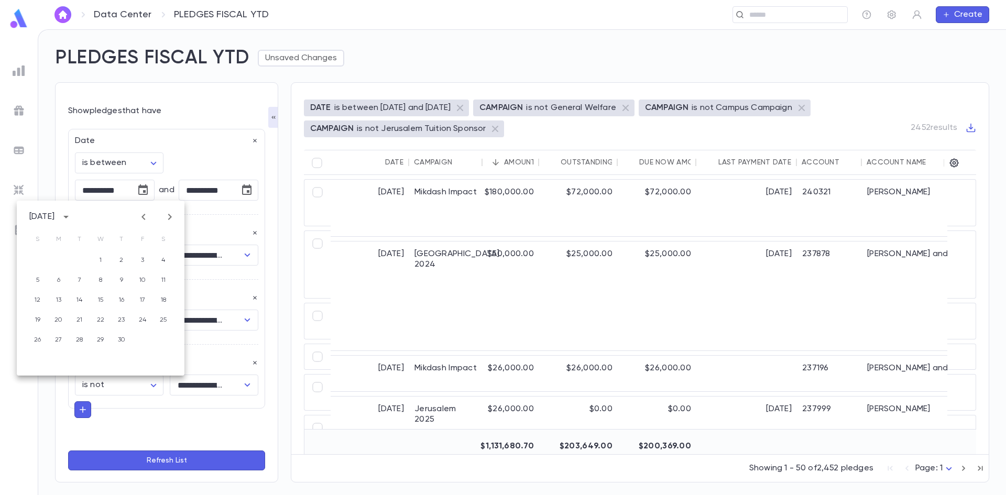
click at [141, 215] on icon "Previous month" at bounding box center [143, 217] width 13 height 13
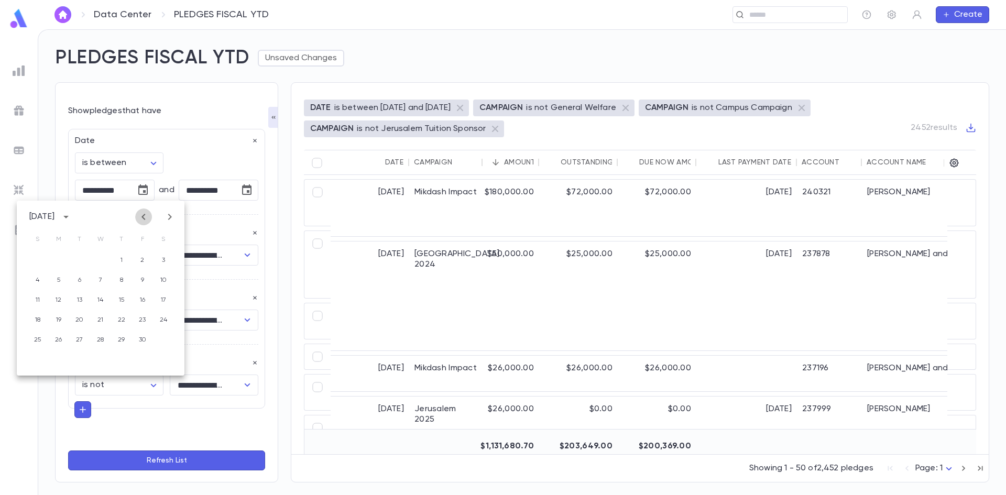
click at [141, 215] on icon "Previous month" at bounding box center [143, 217] width 13 height 13
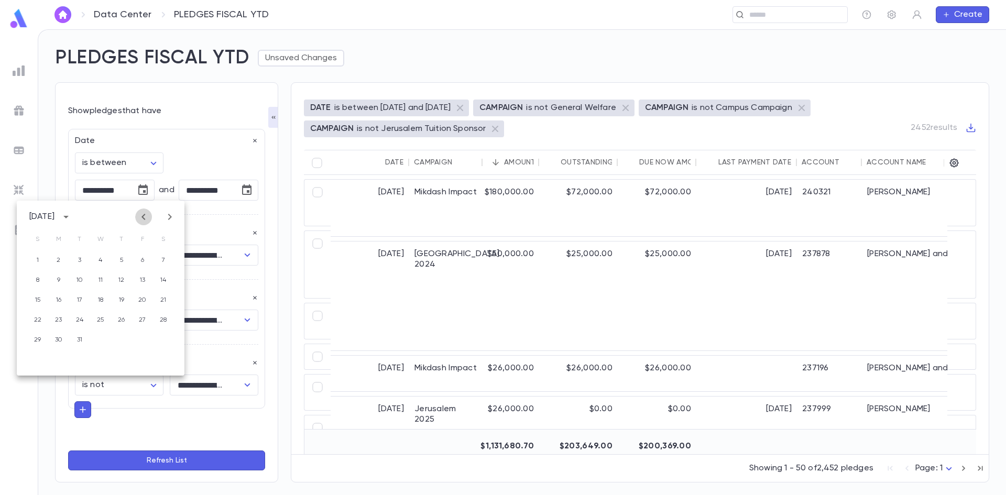
click at [141, 215] on icon "Previous month" at bounding box center [143, 217] width 13 height 13
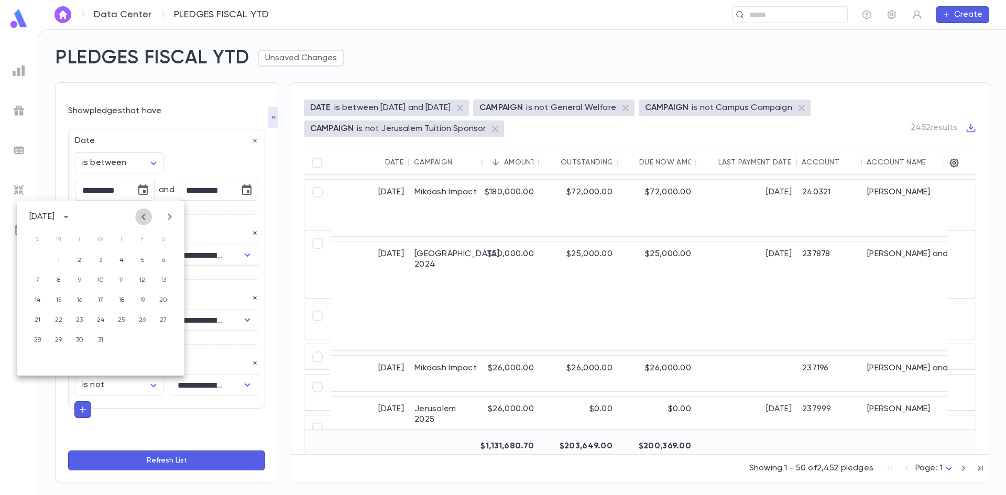
click at [141, 215] on icon "Previous month" at bounding box center [143, 217] width 13 height 13
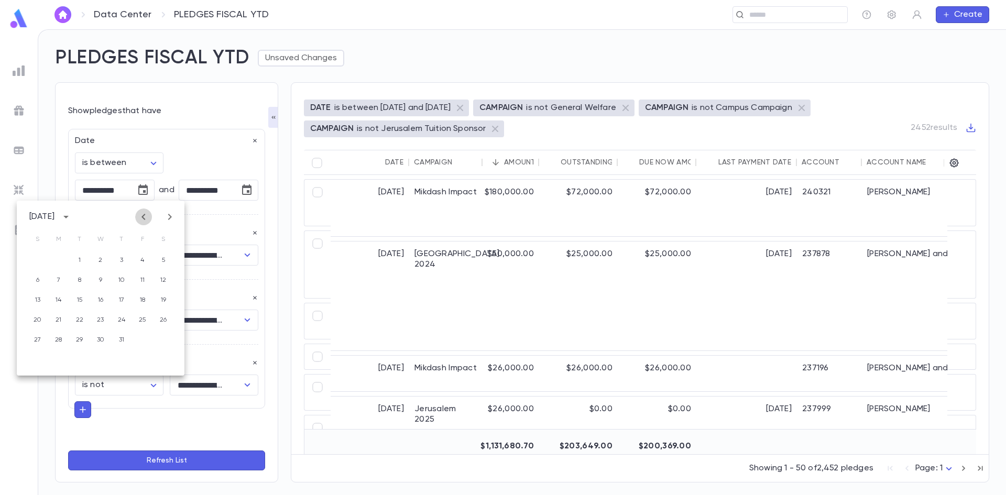
click at [141, 215] on icon "Previous month" at bounding box center [143, 217] width 13 height 13
click at [162, 256] on button "1" at bounding box center [163, 260] width 19 height 19
type input "**********"
click at [169, 464] on button "Refresh List" at bounding box center [166, 460] width 197 height 20
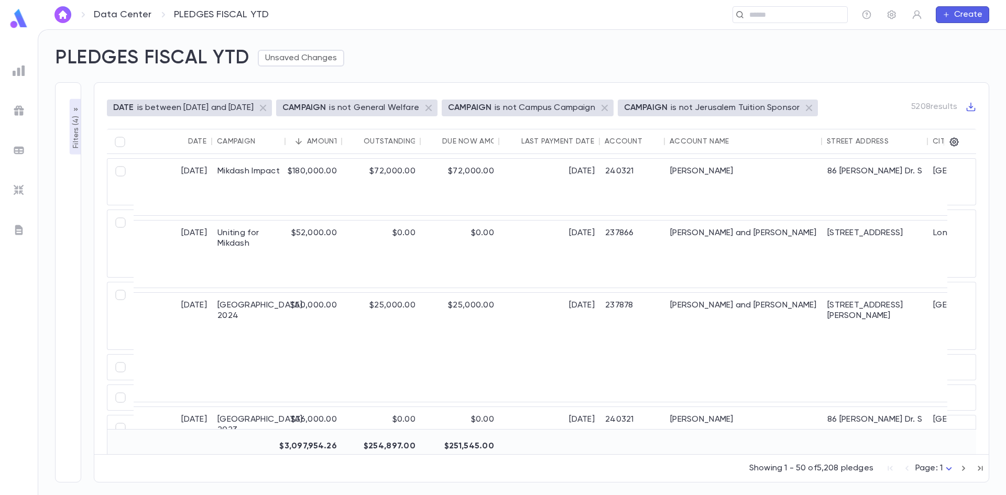
click at [73, 125] on p "Filters ( 4 )" at bounding box center [76, 131] width 10 height 35
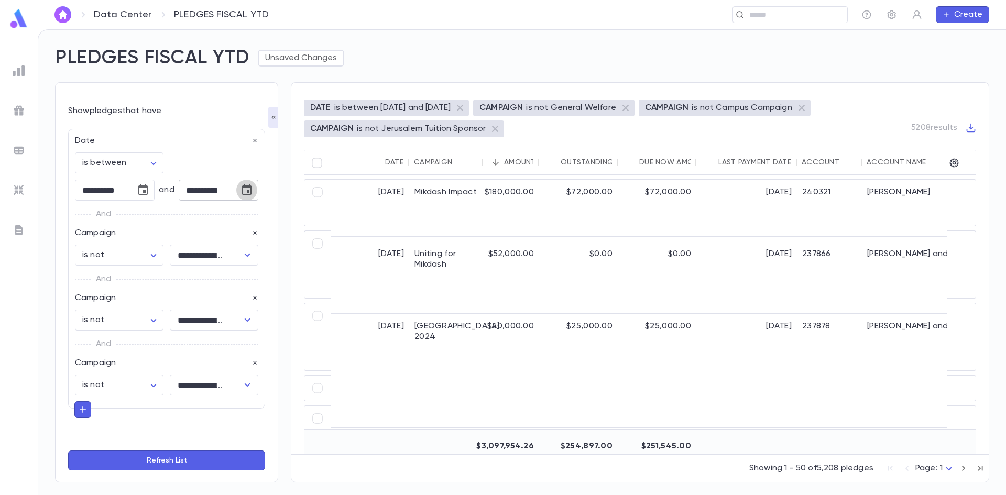
click at [240, 192] on icon "Choose date, selected date is Sep 30, 2025" at bounding box center [246, 190] width 13 height 13
click at [245, 214] on icon "Previous month" at bounding box center [245, 217] width 13 height 13
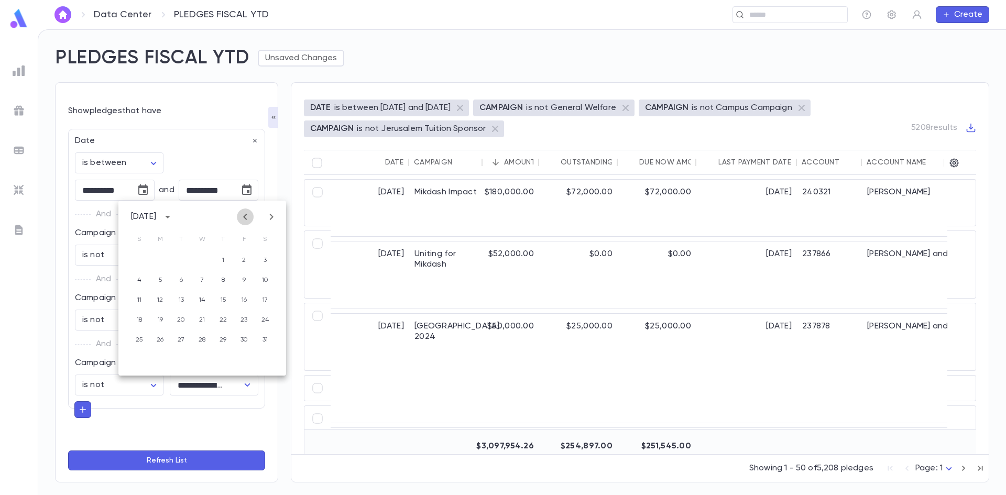
click at [245, 214] on icon "Previous month" at bounding box center [245, 217] width 13 height 13
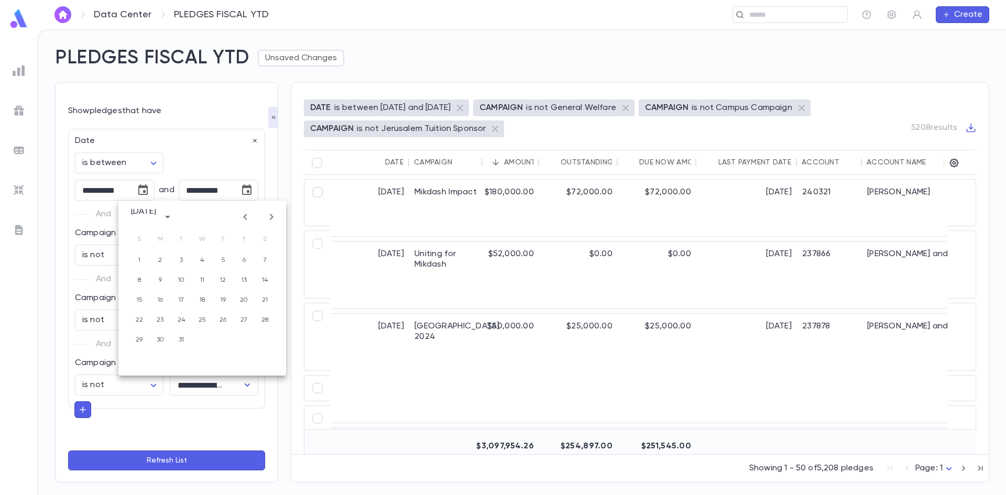
click at [245, 214] on icon "Previous month" at bounding box center [245, 217] width 13 height 13
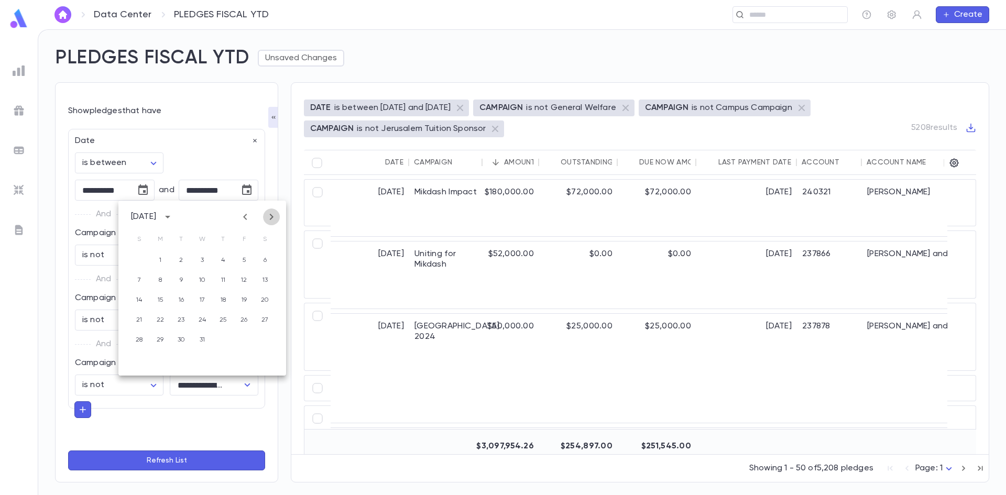
click at [273, 215] on icon "Next month" at bounding box center [271, 217] width 13 height 13
click at [265, 340] on button "31" at bounding box center [265, 339] width 19 height 19
type input "**********"
click at [156, 459] on button "Refresh List" at bounding box center [166, 460] width 197 height 20
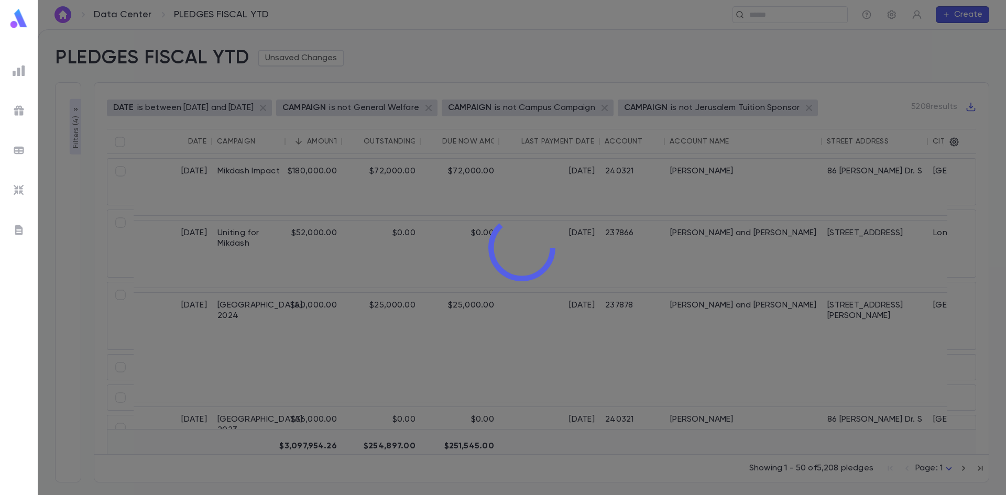
type input "**********"
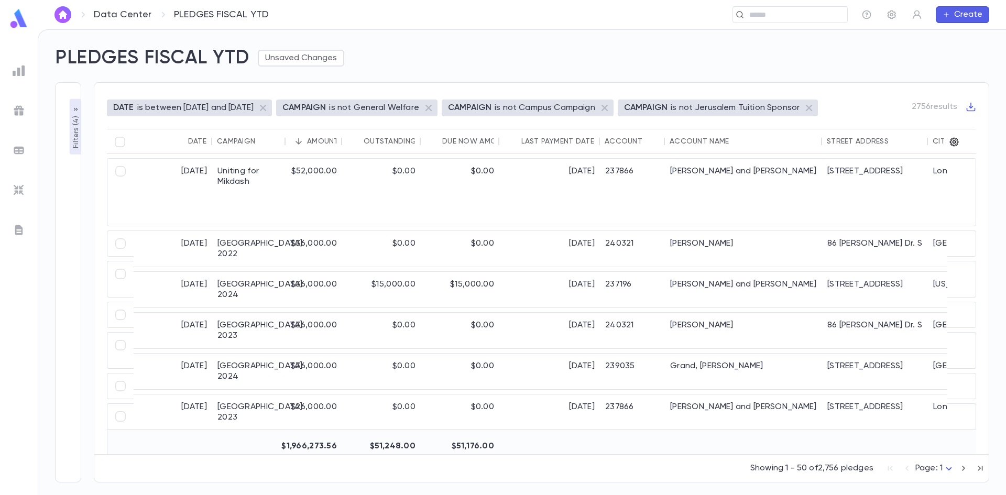
click at [952, 140] on icon "button" at bounding box center [954, 142] width 10 height 10
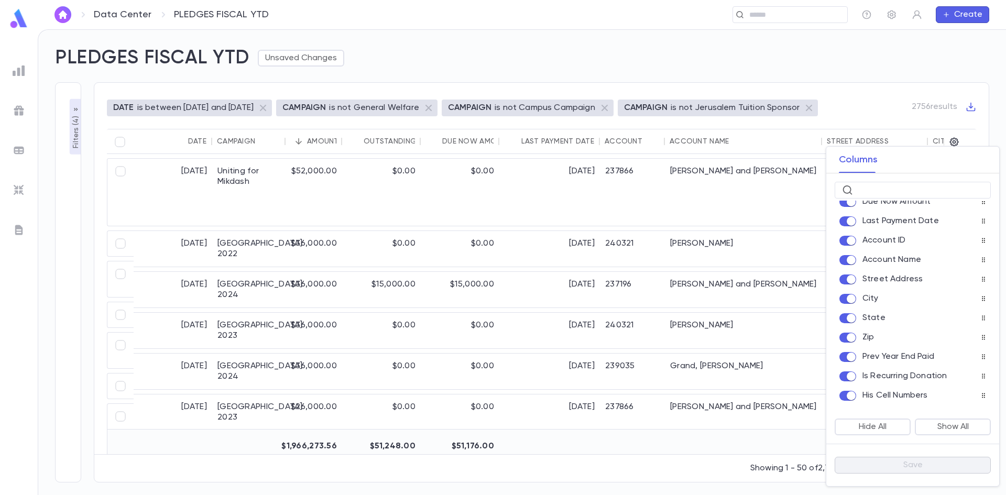
scroll to position [314, 0]
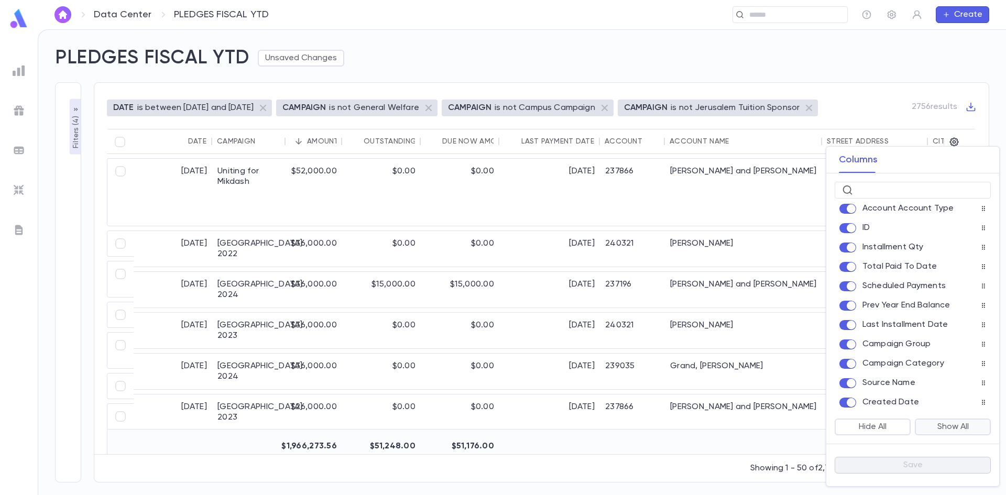
click at [945, 431] on button "Show All" at bounding box center [952, 426] width 76 height 17
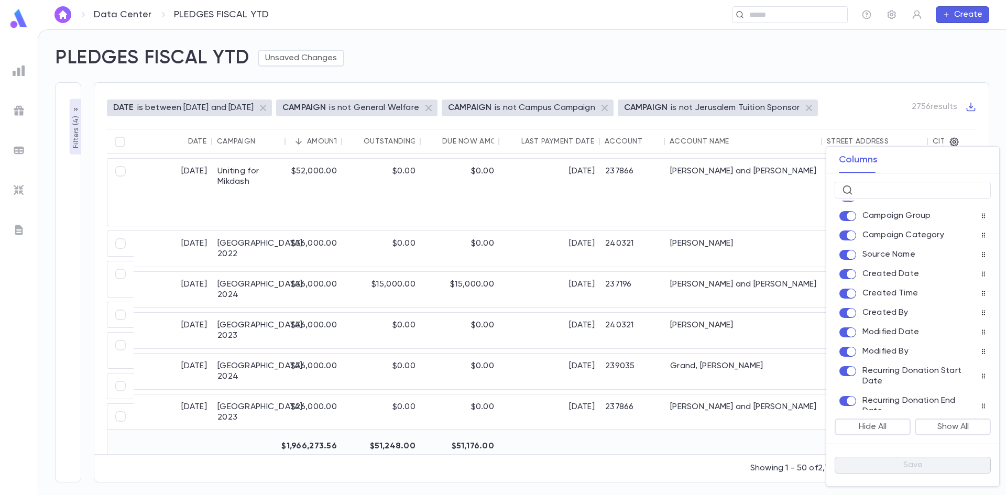
scroll to position [629, 0]
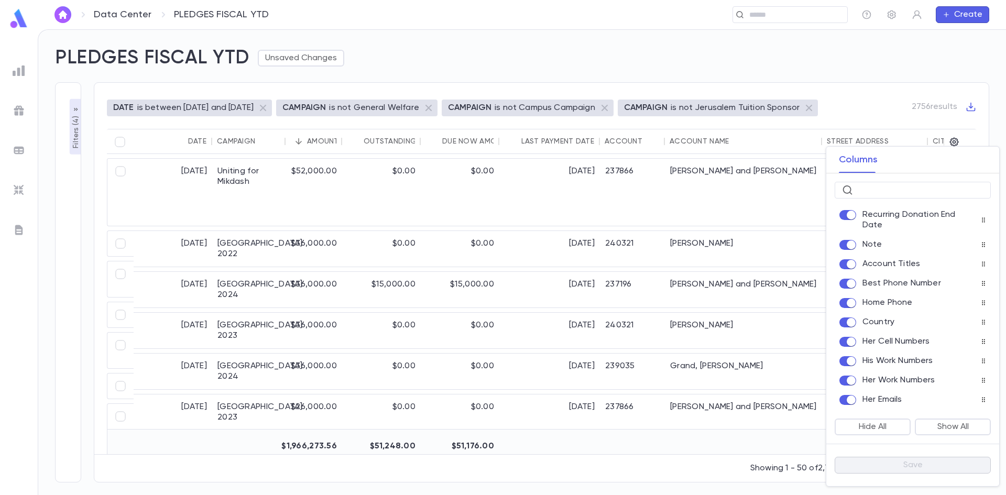
click at [968, 106] on div at bounding box center [503, 247] width 1006 height 495
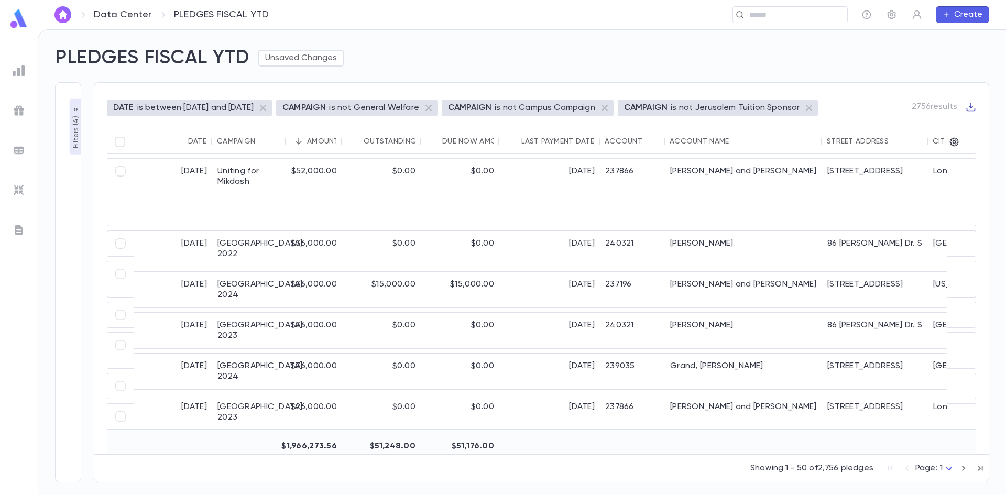
click at [969, 104] on icon "button" at bounding box center [970, 107] width 10 height 10
click at [954, 122] on li "Download CSV" at bounding box center [960, 124] width 75 height 17
